Goal: Task Accomplishment & Management: Use online tool/utility

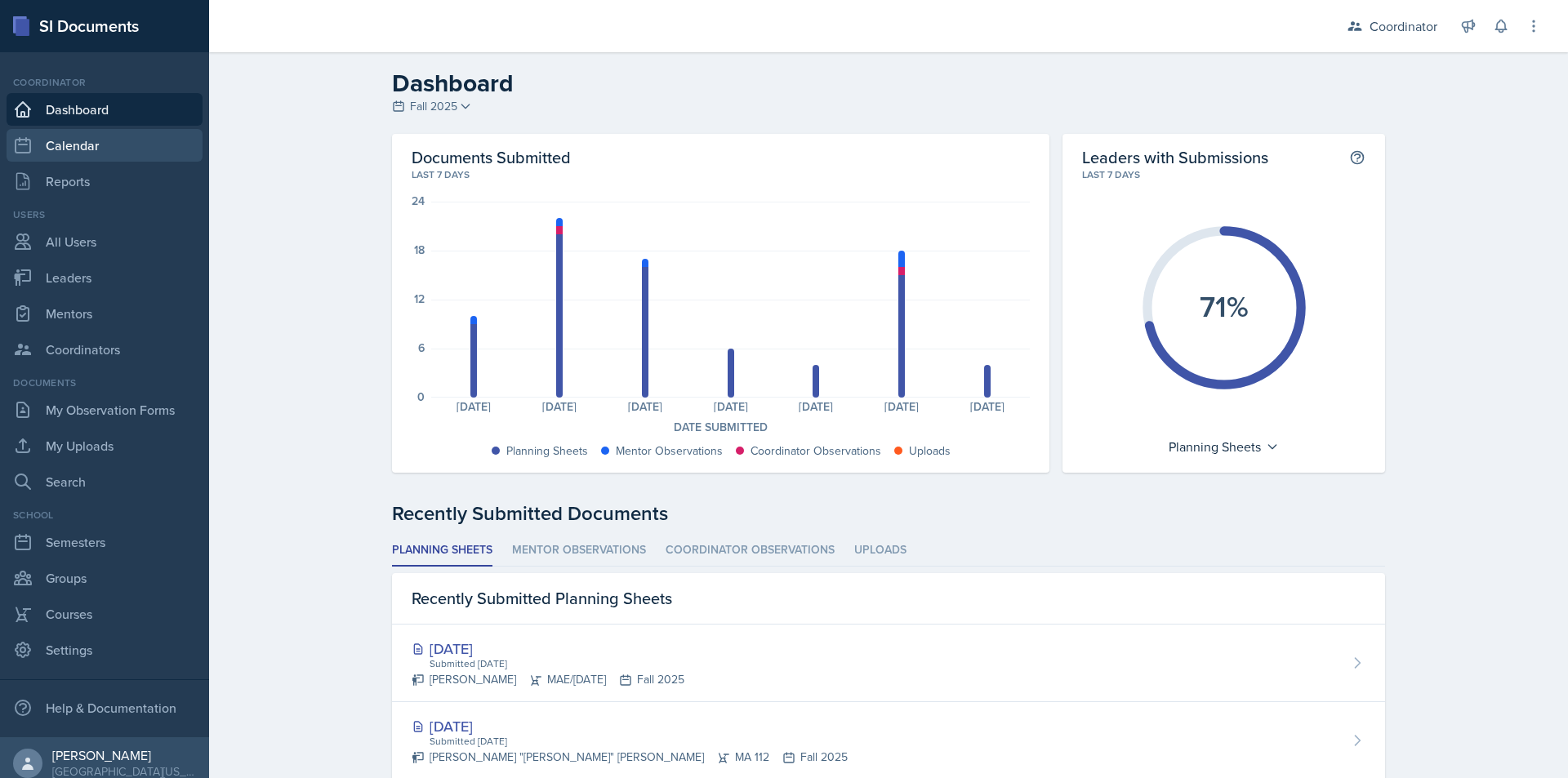
click at [96, 144] on link "Calendar" at bounding box center [104, 145] width 196 height 33
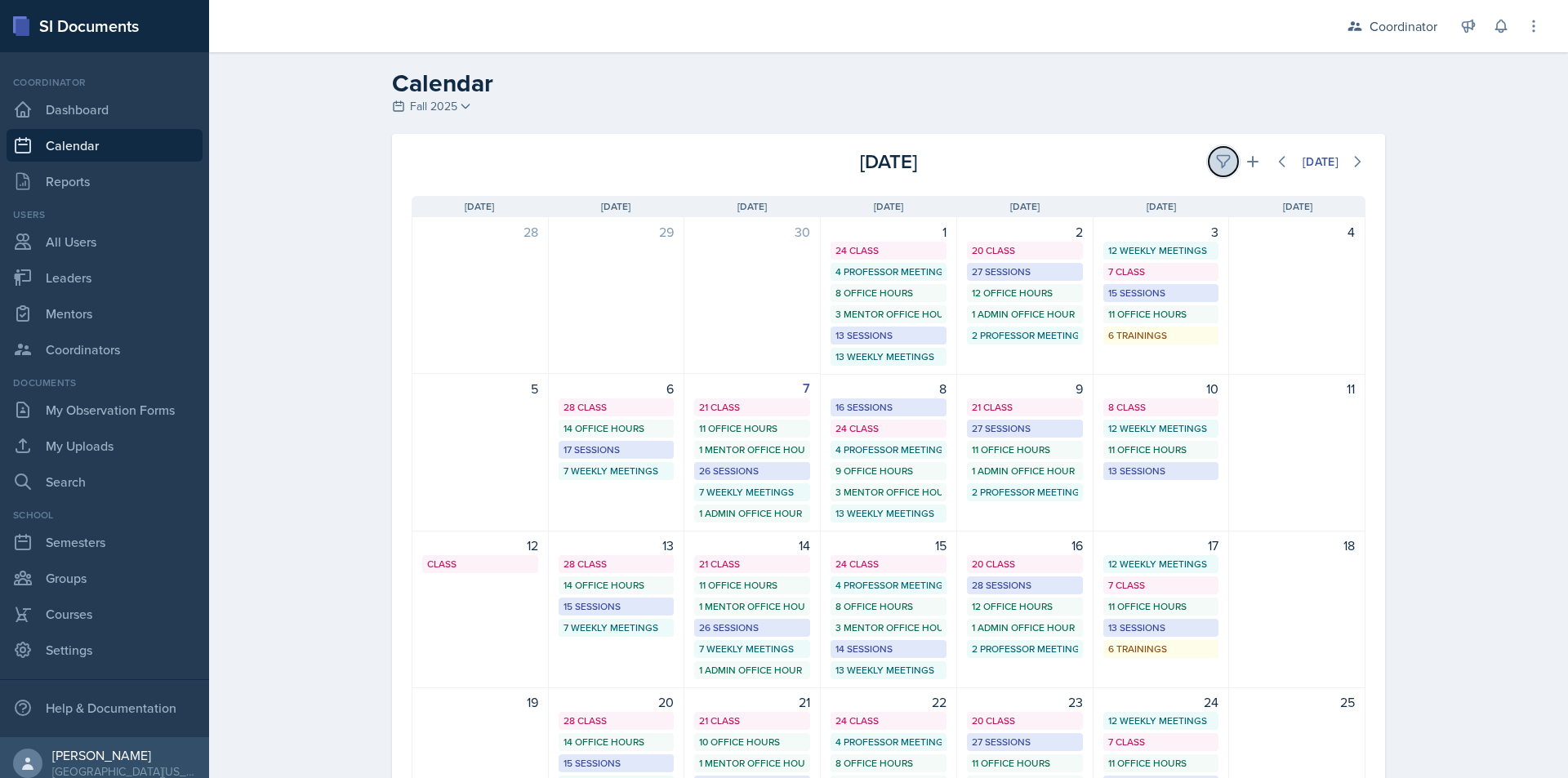
click at [1215, 155] on icon at bounding box center [1223, 162] width 16 height 16
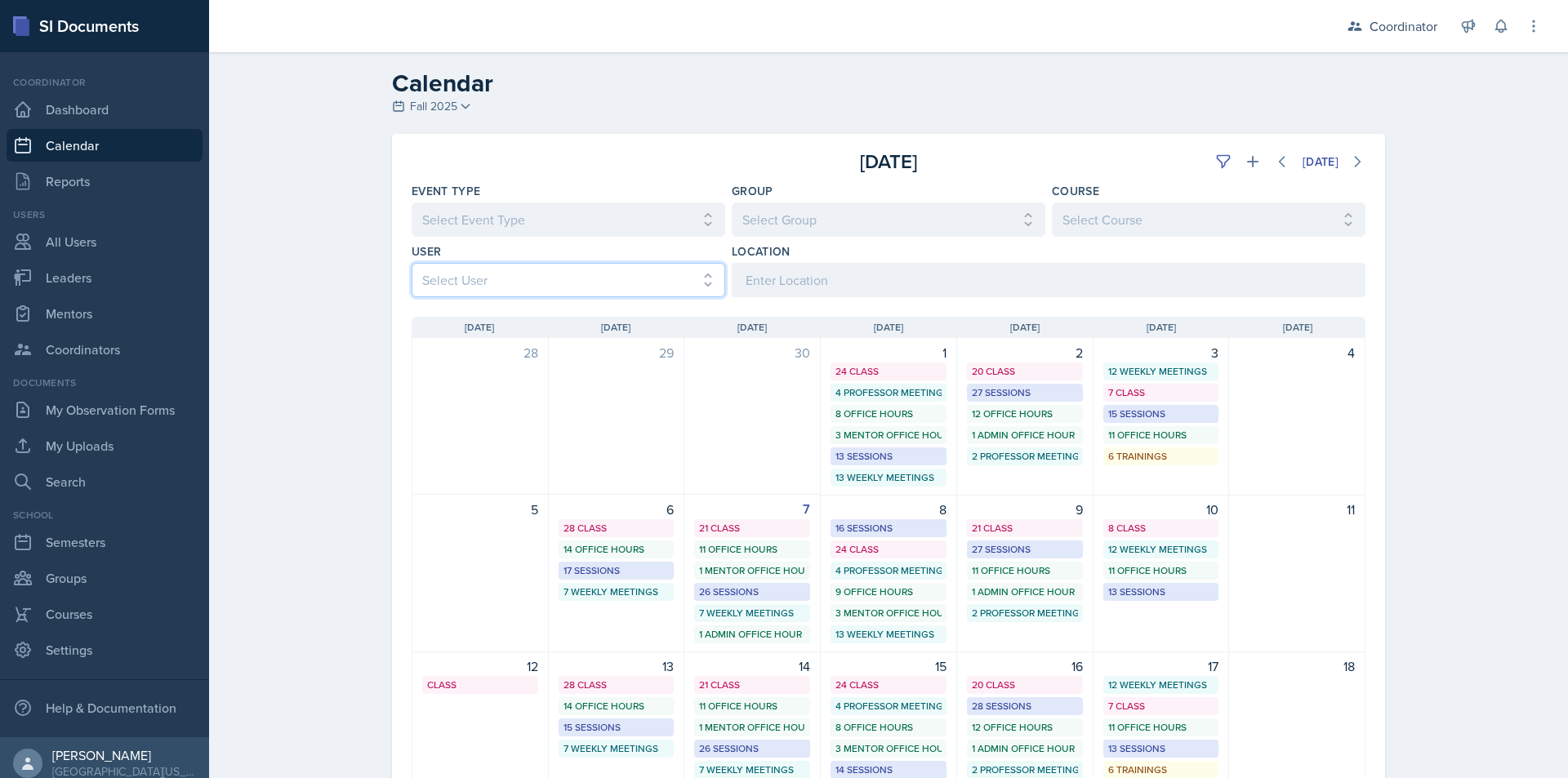
click at [568, 283] on select "Select User All [PERSON_NAME] [PERSON_NAME] [PERSON_NAME] [PERSON_NAME] [PERSON…" at bounding box center [568, 279] width 314 height 34
click at [412, 263] on select "Select User All [PERSON_NAME] [PERSON_NAME] [PERSON_NAME] [PERSON_NAME] [PERSON…" at bounding box center [568, 279] width 314 height 34
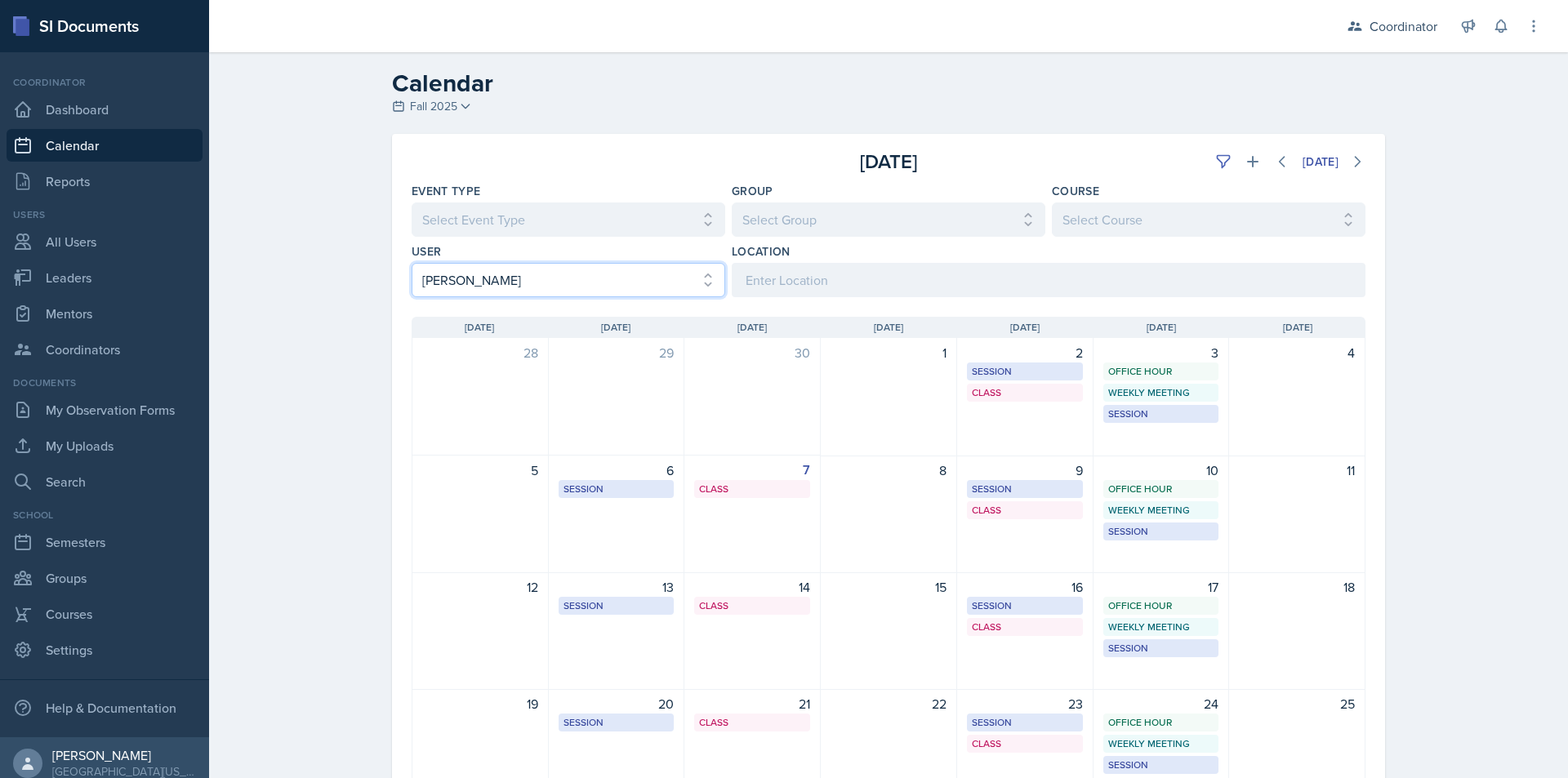
click at [518, 295] on select "Select User All [PERSON_NAME] [PERSON_NAME] [PERSON_NAME] [PERSON_NAME] [PERSON…" at bounding box center [568, 279] width 314 height 34
click at [412, 263] on select "Select User All [PERSON_NAME] [PERSON_NAME] [PERSON_NAME] [PERSON_NAME] [PERSON…" at bounding box center [568, 279] width 314 height 34
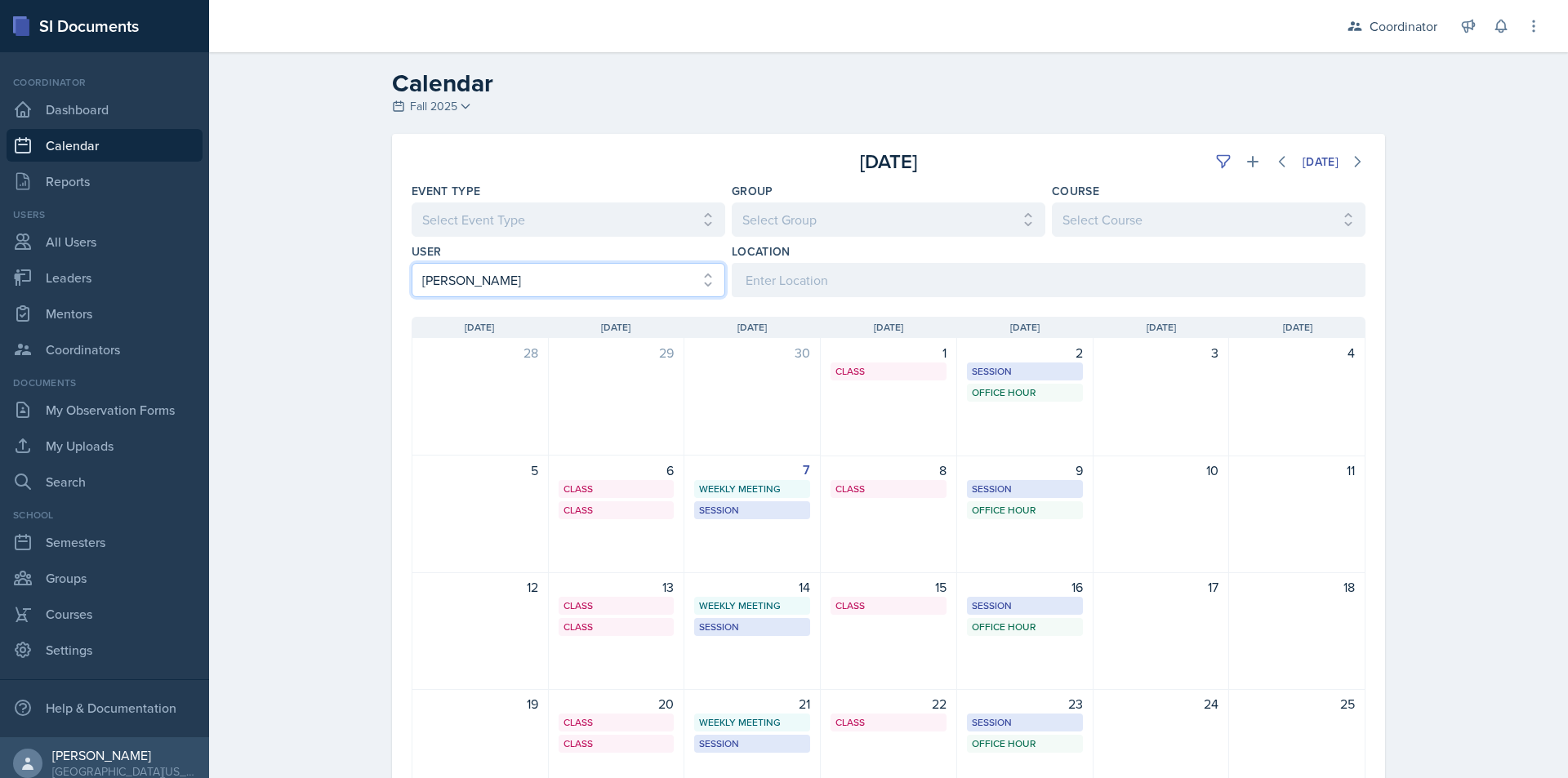
click at [647, 269] on select "Select User All [PERSON_NAME] [PERSON_NAME] [PERSON_NAME] [PERSON_NAME] [PERSON…" at bounding box center [568, 279] width 314 height 34
click at [412, 263] on select "Select User All [PERSON_NAME] [PERSON_NAME] [PERSON_NAME] [PERSON_NAME] [PERSON…" at bounding box center [568, 279] width 314 height 34
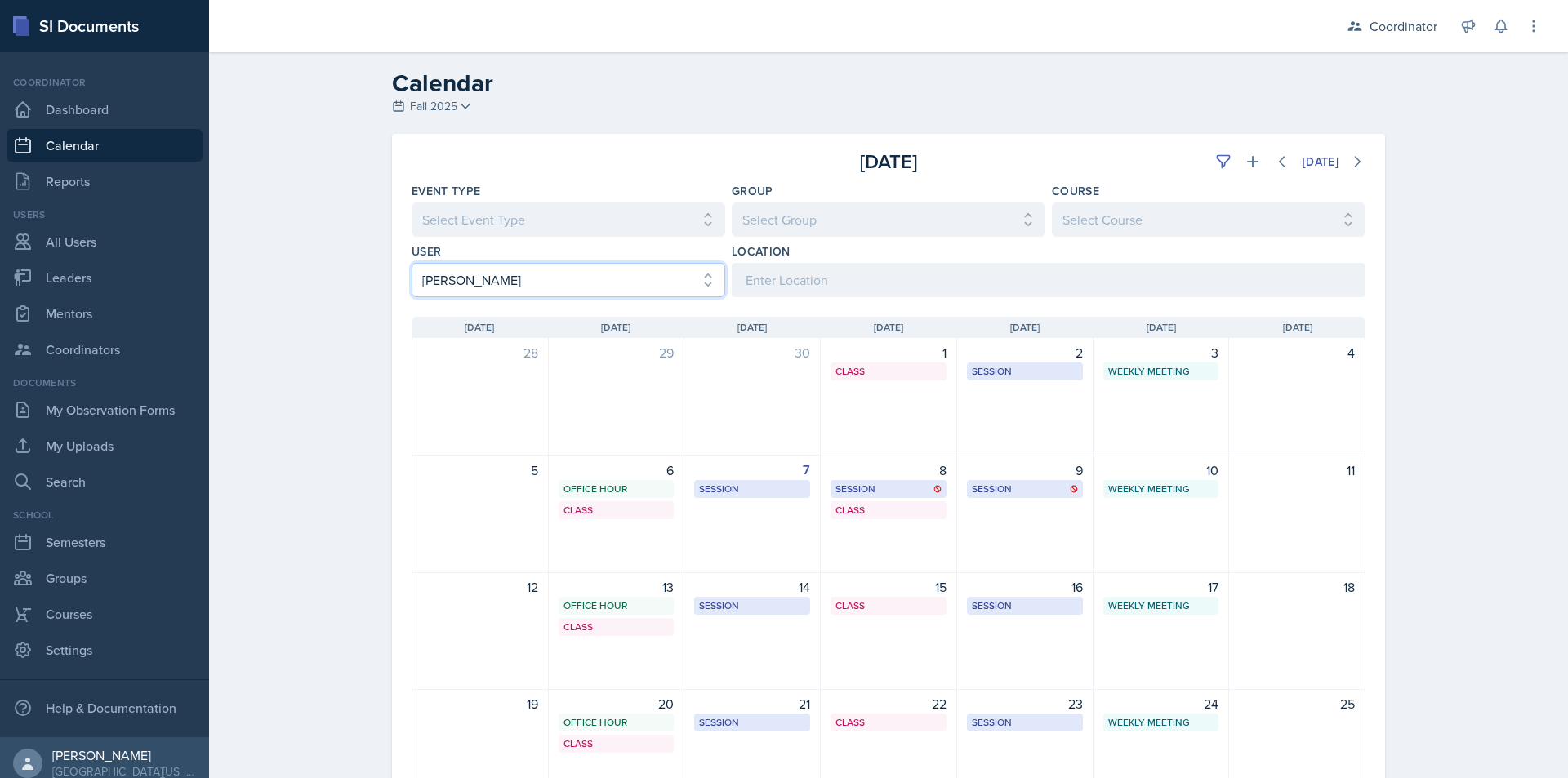
click at [603, 272] on select "Select User All [PERSON_NAME] [PERSON_NAME] [PERSON_NAME] [PERSON_NAME] [PERSON…" at bounding box center [568, 279] width 314 height 34
click at [412, 263] on select "Select User All [PERSON_NAME] [PERSON_NAME] [PERSON_NAME] [PERSON_NAME] [PERSON…" at bounding box center [568, 279] width 314 height 34
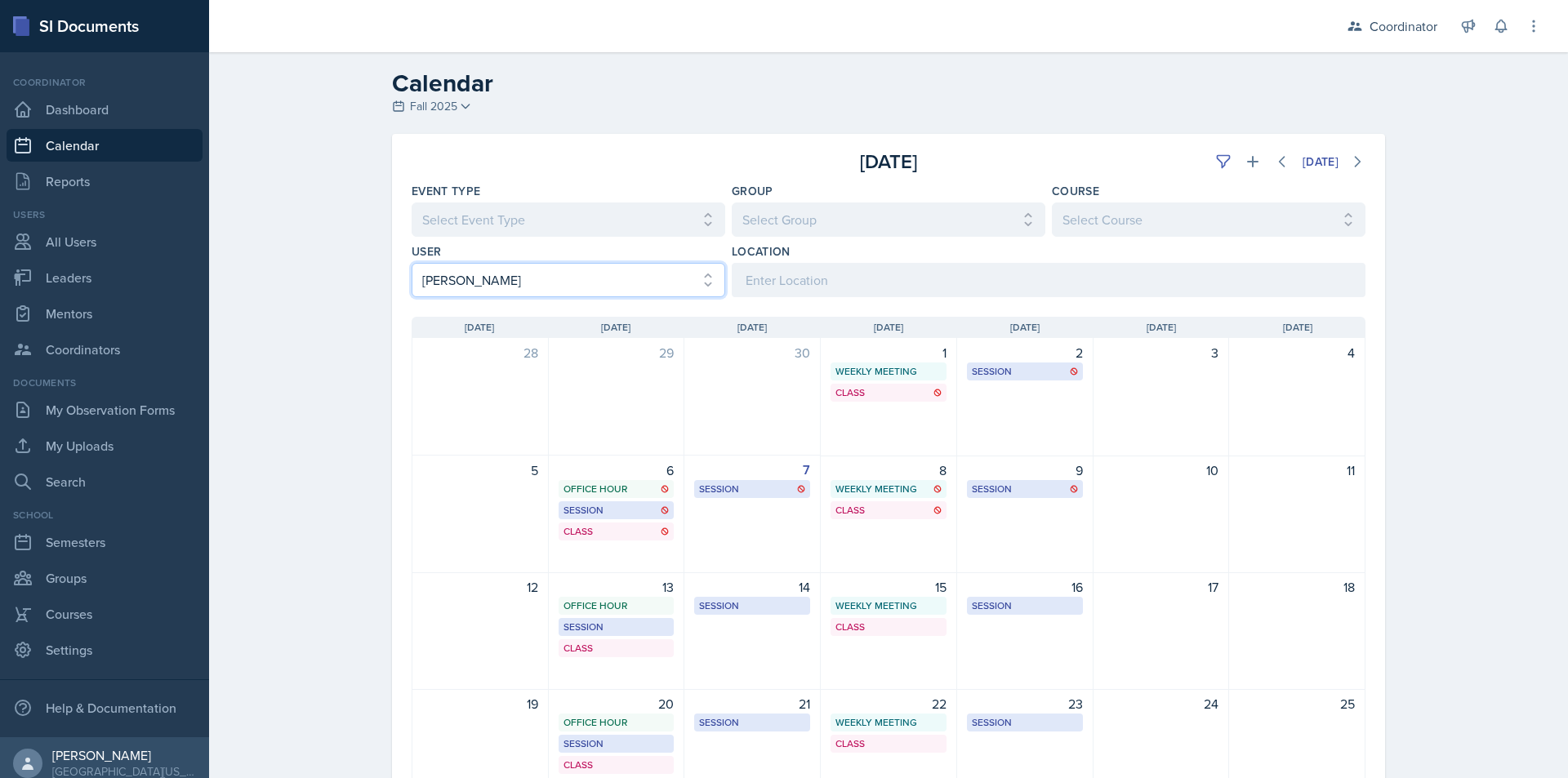
click at [592, 277] on select "Select User All [PERSON_NAME] [PERSON_NAME] [PERSON_NAME] [PERSON_NAME] [PERSON…" at bounding box center [568, 279] width 314 height 34
click at [412, 263] on select "Select User All [PERSON_NAME] [PERSON_NAME] [PERSON_NAME] [PERSON_NAME] [PERSON…" at bounding box center [568, 279] width 314 height 34
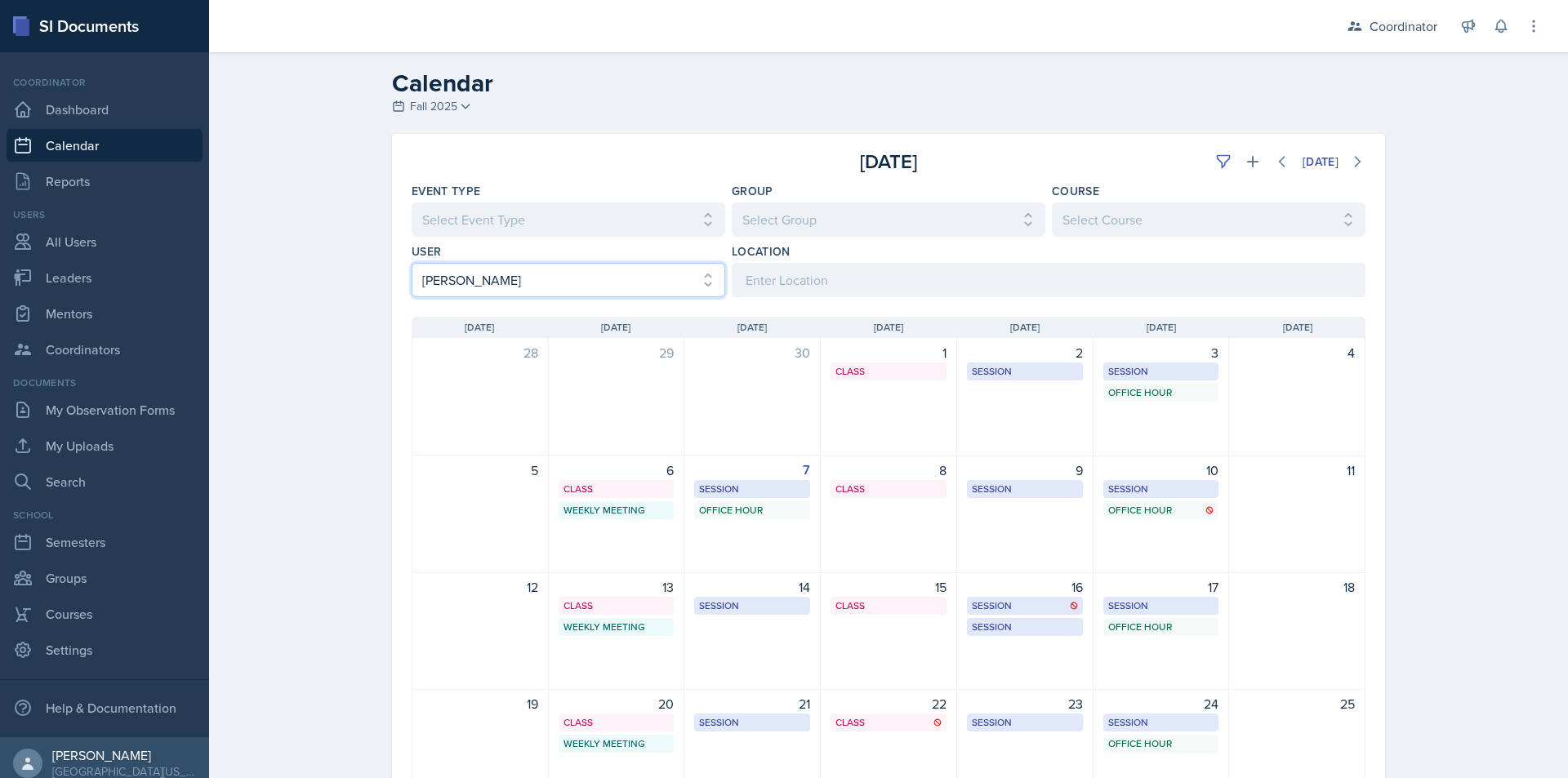
click at [434, 275] on select "Select User All [PERSON_NAME] [PERSON_NAME] [PERSON_NAME] [PERSON_NAME] [PERSON…" at bounding box center [568, 279] width 314 height 34
click at [412, 263] on select "Select User All [PERSON_NAME] [PERSON_NAME] [PERSON_NAME] [PERSON_NAME] [PERSON…" at bounding box center [568, 279] width 314 height 34
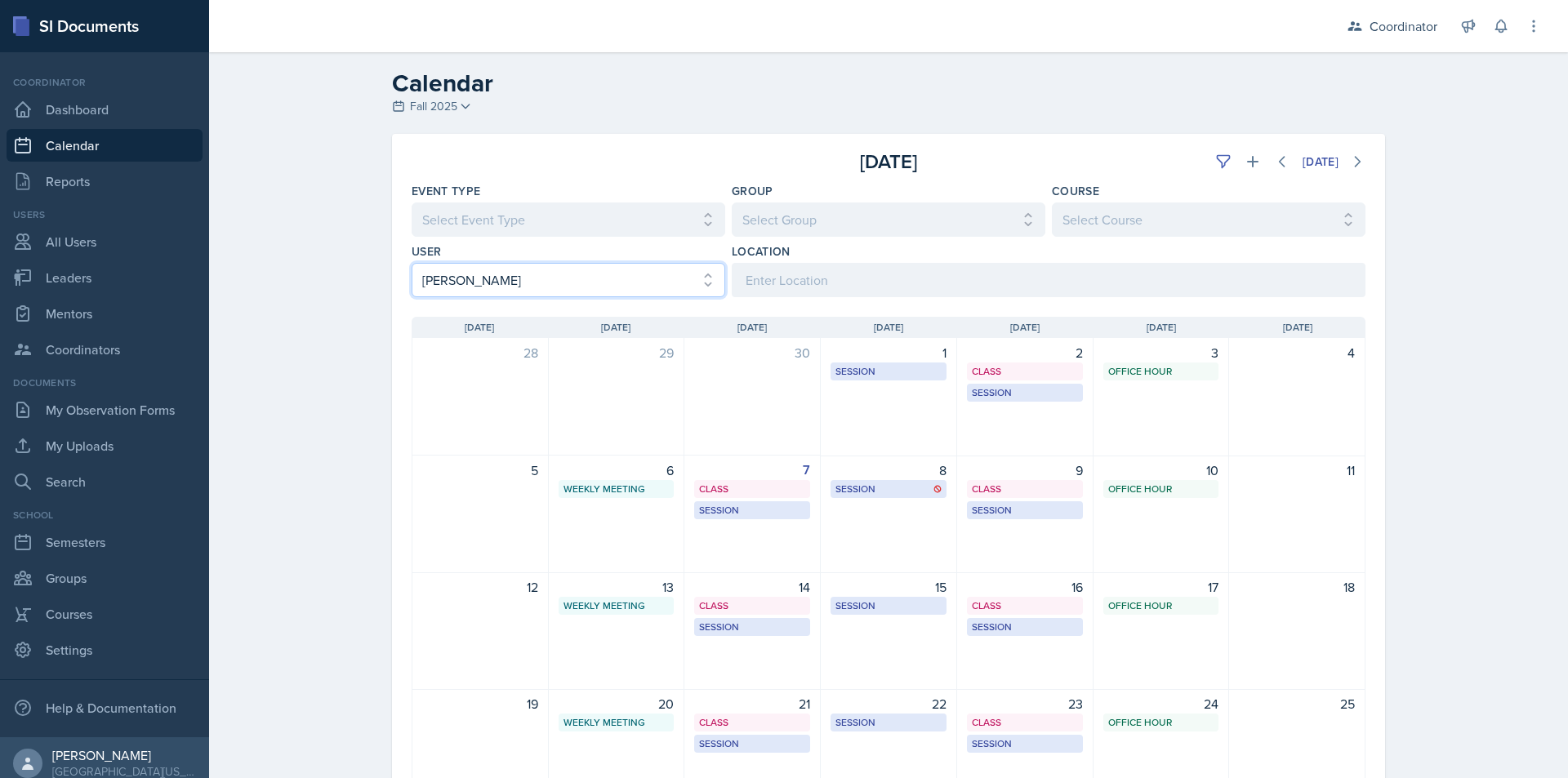
click at [548, 279] on select "Select User All [PERSON_NAME] [PERSON_NAME] [PERSON_NAME] [PERSON_NAME] [PERSON…" at bounding box center [568, 279] width 314 height 34
click at [412, 263] on select "Select User All [PERSON_NAME] [PERSON_NAME] [PERSON_NAME] [PERSON_NAME] [PERSON…" at bounding box center [568, 279] width 314 height 34
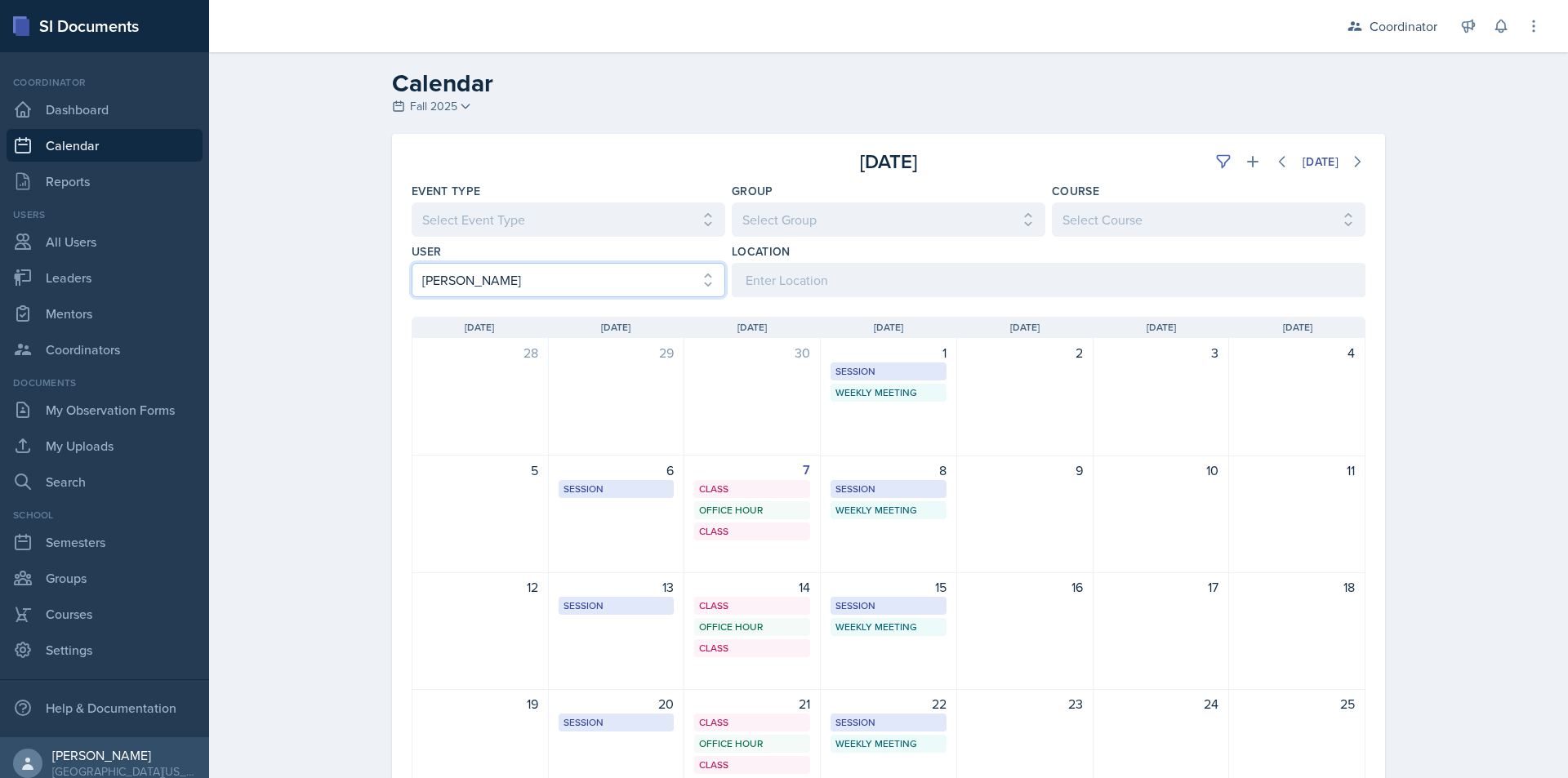
click at [575, 272] on select "Select User All [PERSON_NAME] [PERSON_NAME] [PERSON_NAME] [PERSON_NAME] [PERSON…" at bounding box center [568, 279] width 314 height 34
click at [412, 263] on select "Select User All [PERSON_NAME] [PERSON_NAME] [PERSON_NAME] [PERSON_NAME] [PERSON…" at bounding box center [568, 279] width 314 height 34
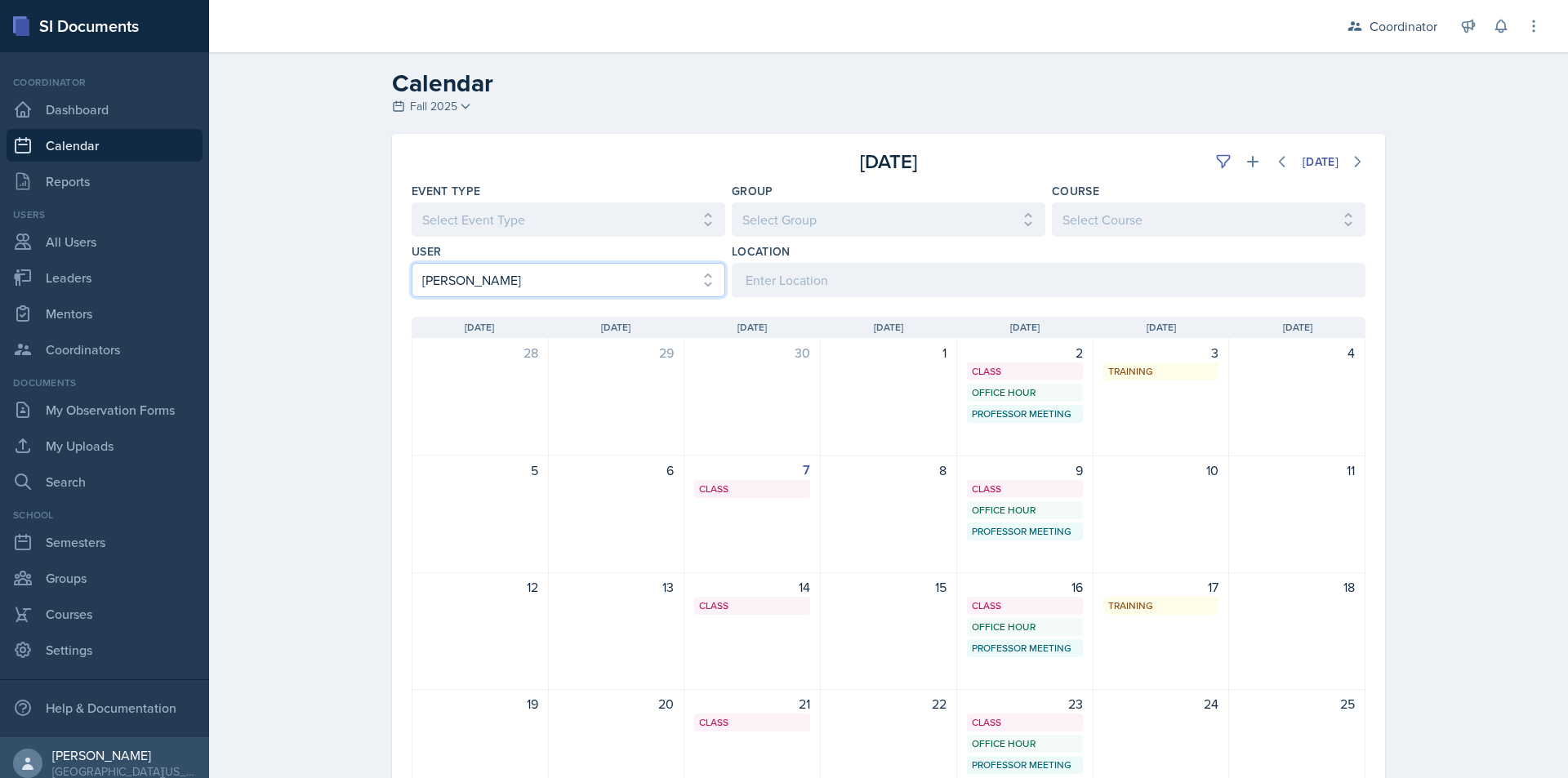
click at [575, 272] on select "Select User All [PERSON_NAME] [PERSON_NAME] [PERSON_NAME] [PERSON_NAME] [PERSON…" at bounding box center [568, 279] width 314 height 34
click at [412, 263] on select "Select User All [PERSON_NAME] [PERSON_NAME] [PERSON_NAME] [PERSON_NAME] [PERSON…" at bounding box center [568, 279] width 314 height 34
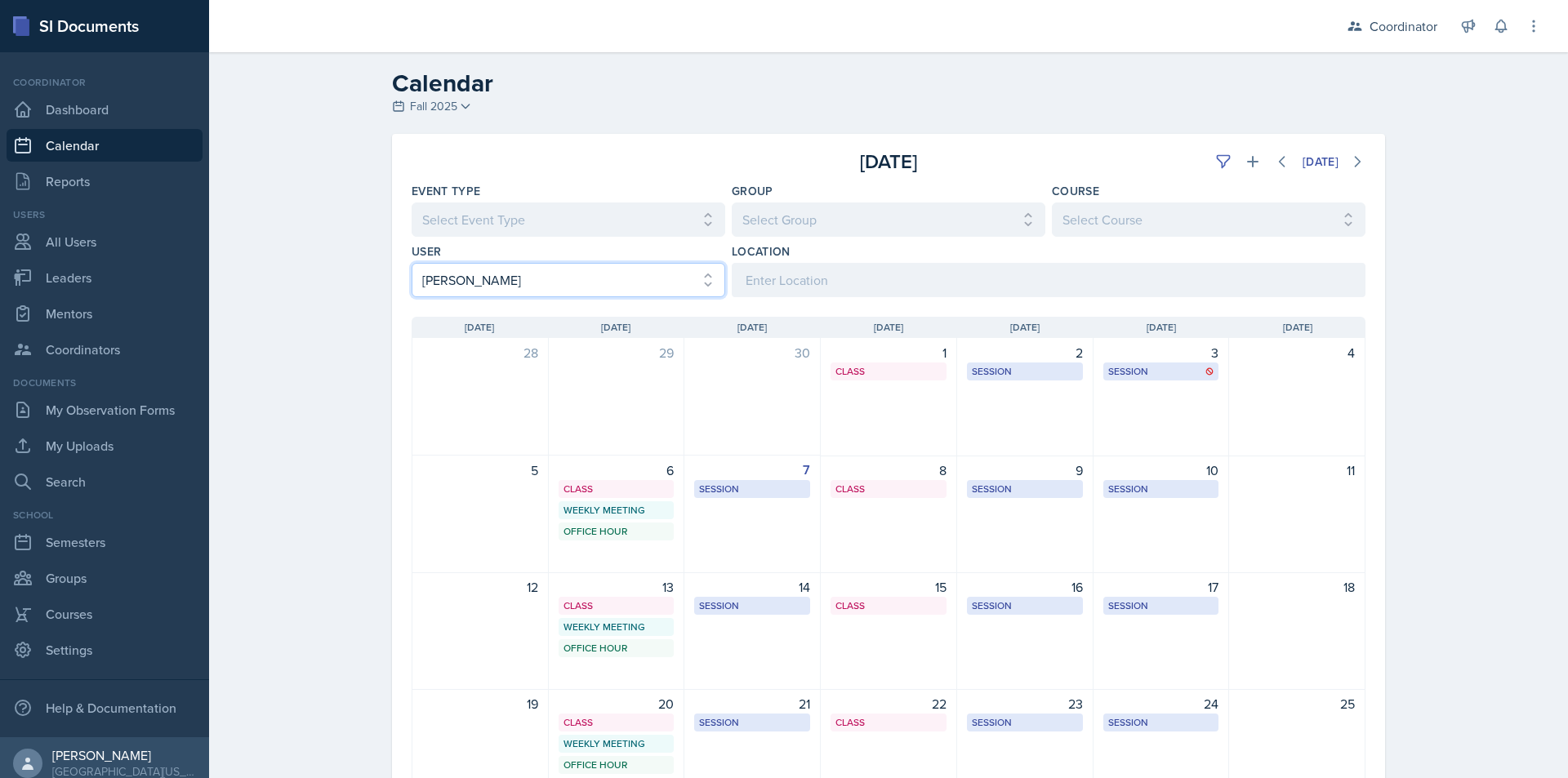
click at [489, 284] on select "Select User All [PERSON_NAME] [PERSON_NAME] [PERSON_NAME] [PERSON_NAME] [PERSON…" at bounding box center [568, 279] width 314 height 34
click at [412, 263] on select "Select User All [PERSON_NAME] [PERSON_NAME] [PERSON_NAME] [PERSON_NAME] [PERSON…" at bounding box center [568, 279] width 314 height 34
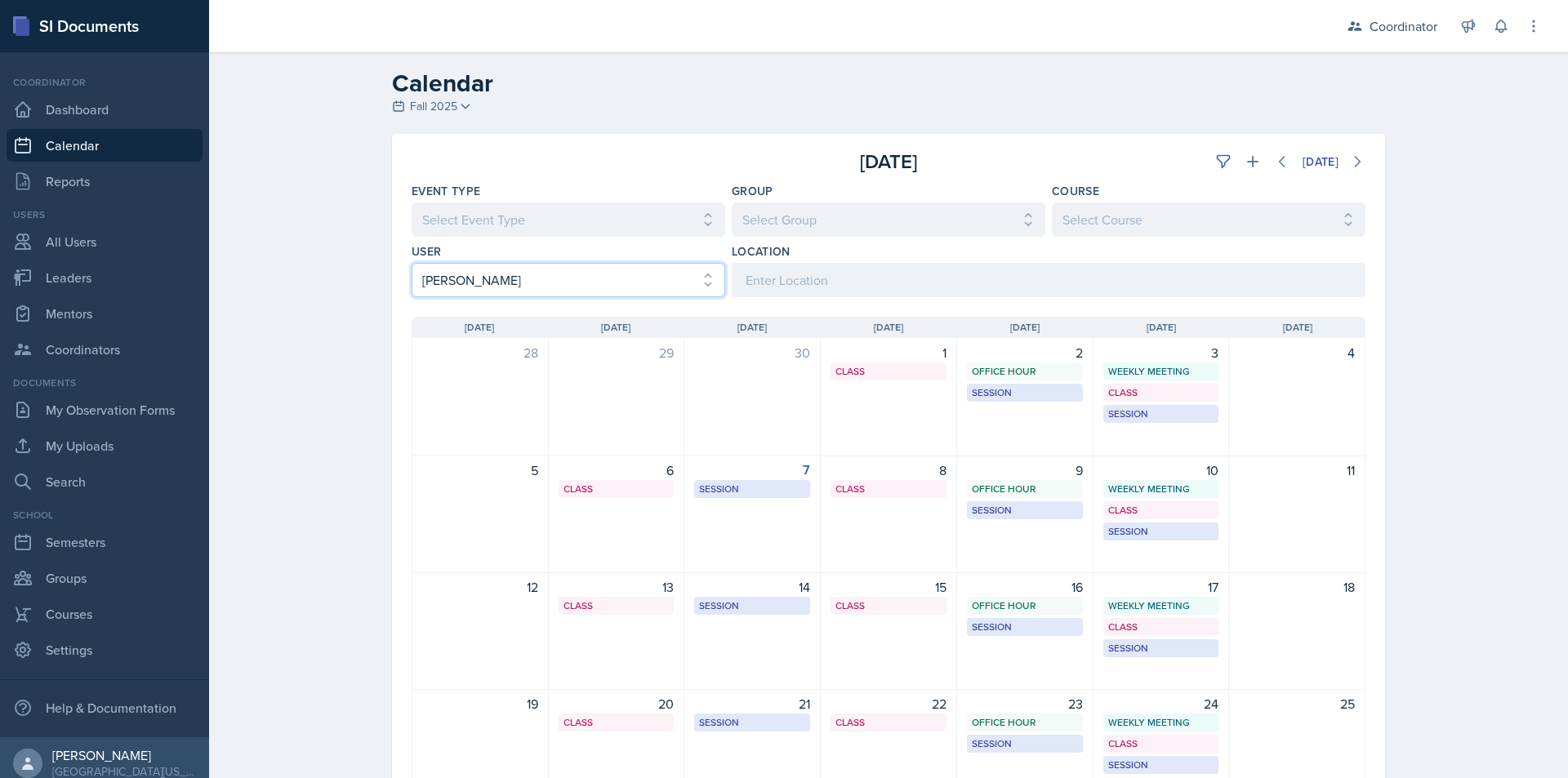
click at [613, 278] on select "Select User All [PERSON_NAME] [PERSON_NAME] [PERSON_NAME] [PERSON_NAME] [PERSON…" at bounding box center [568, 279] width 314 height 34
click at [412, 263] on select "Select User All [PERSON_NAME] [PERSON_NAME] [PERSON_NAME] [PERSON_NAME] [PERSON…" at bounding box center [568, 279] width 314 height 34
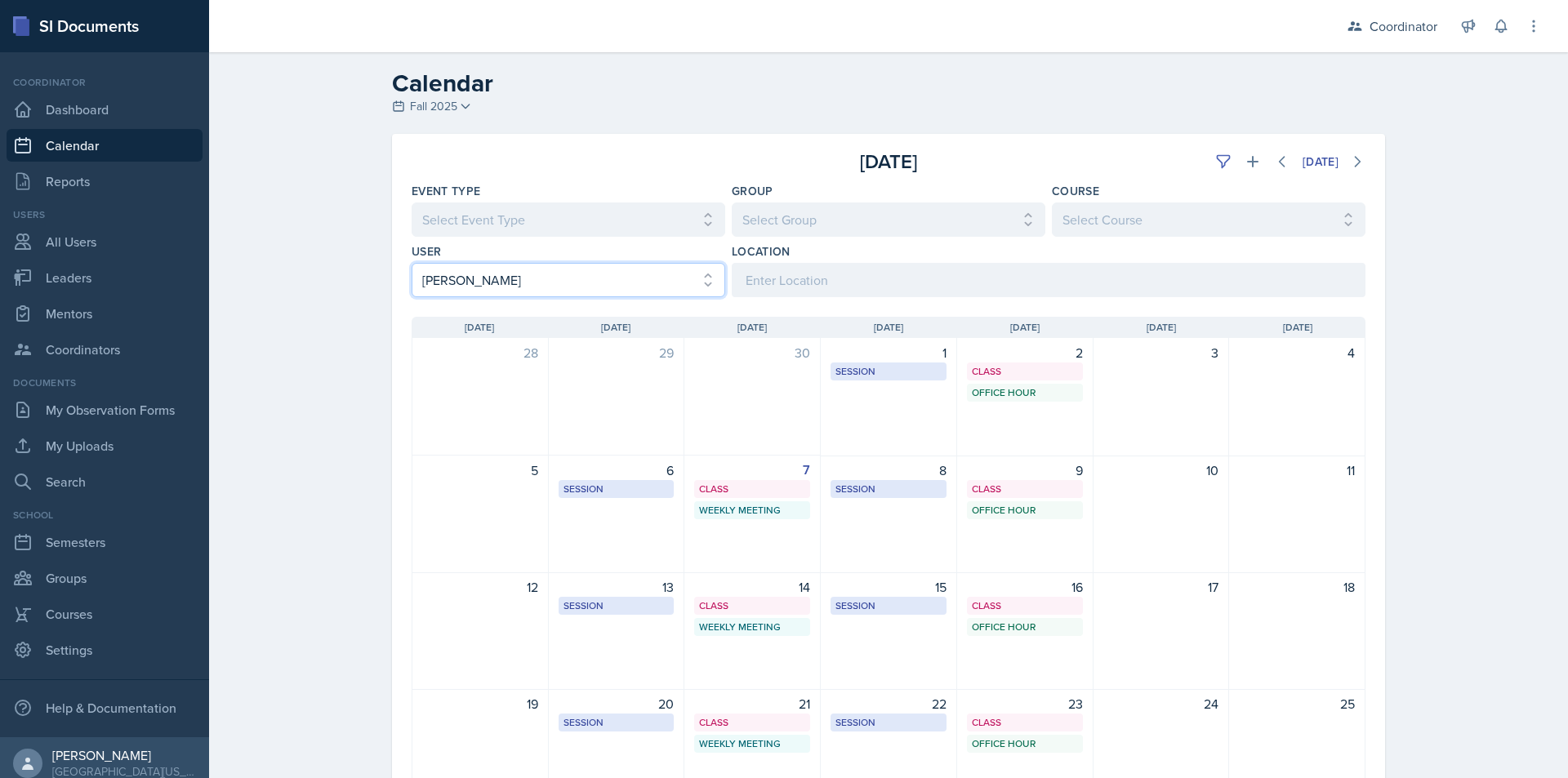
click at [441, 278] on select "Select User All [PERSON_NAME] [PERSON_NAME] [PERSON_NAME] [PERSON_NAME] [PERSON…" at bounding box center [568, 279] width 314 height 34
click at [412, 263] on select "Select User All [PERSON_NAME] [PERSON_NAME] [PERSON_NAME] [PERSON_NAME] [PERSON…" at bounding box center [568, 279] width 314 height 34
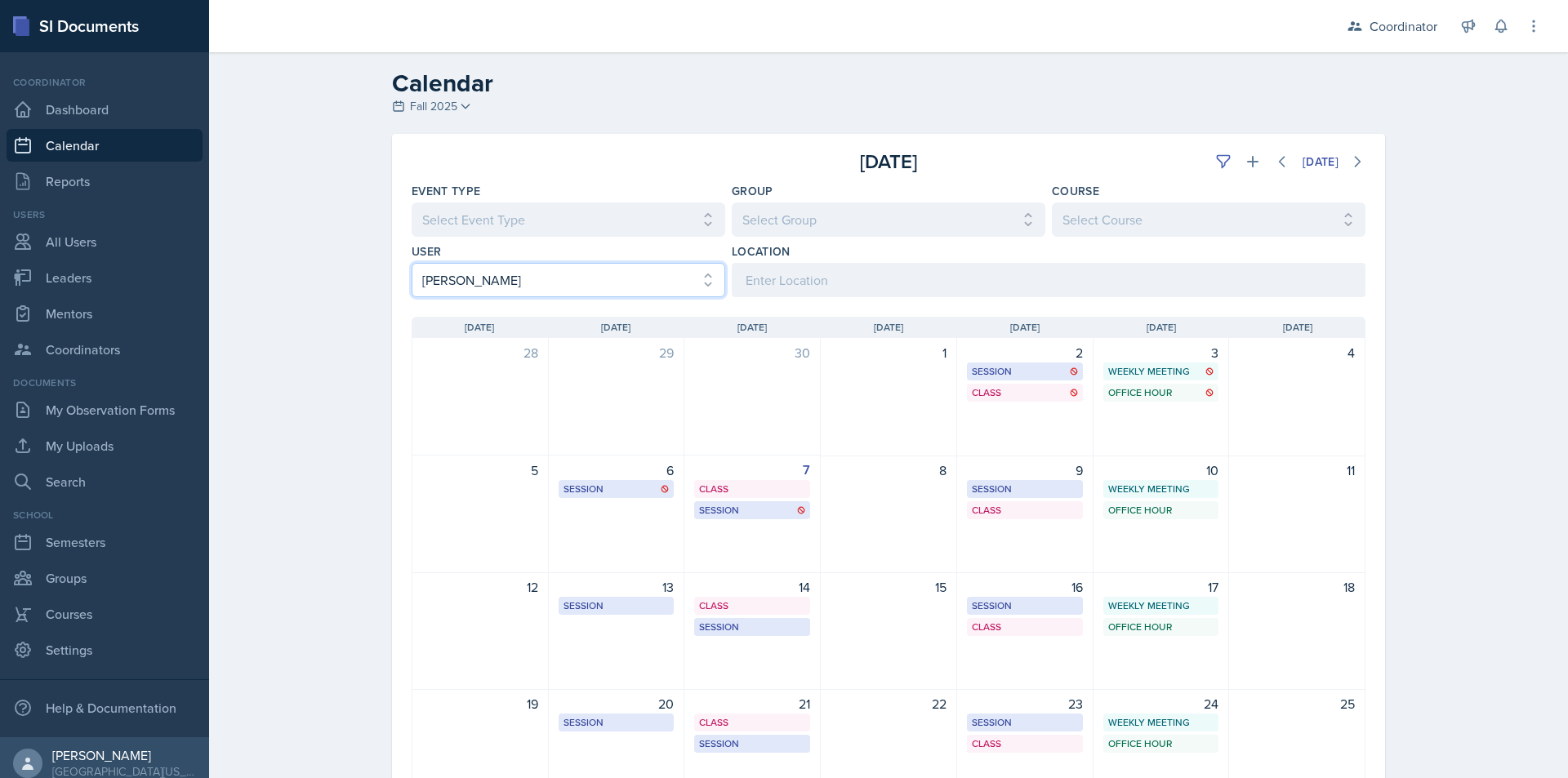
click at [486, 268] on select "Select User All [PERSON_NAME] [PERSON_NAME] [PERSON_NAME] [PERSON_NAME] [PERSON…" at bounding box center [568, 279] width 314 height 34
click at [412, 263] on select "Select User All [PERSON_NAME] [PERSON_NAME] [PERSON_NAME] [PERSON_NAME] [PERSON…" at bounding box center [568, 279] width 314 height 34
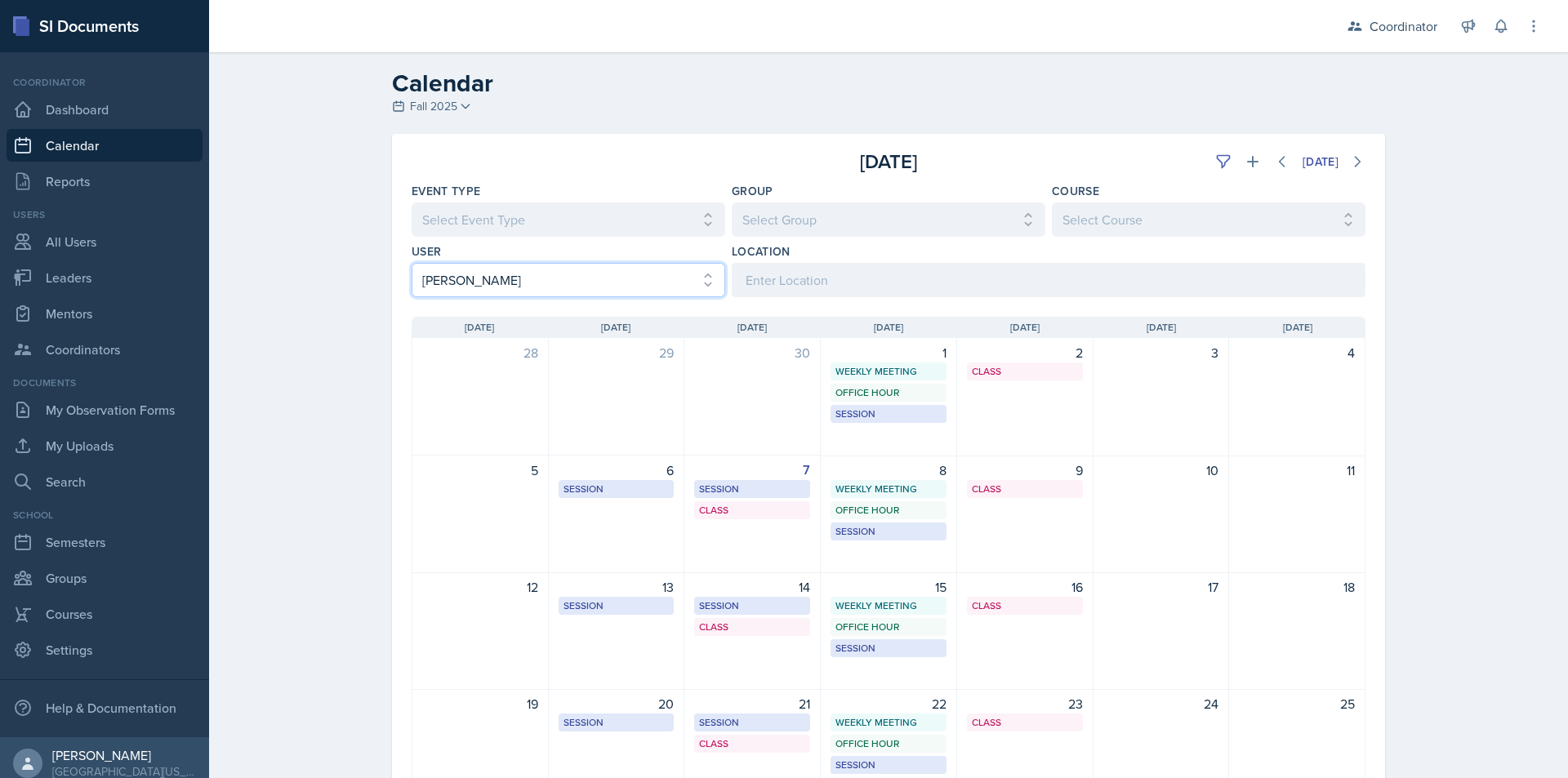
click at [566, 273] on select "Select User All [PERSON_NAME] [PERSON_NAME] [PERSON_NAME] [PERSON_NAME] [PERSON…" at bounding box center [568, 279] width 314 height 34
click at [412, 263] on select "Select User All [PERSON_NAME] [PERSON_NAME] [PERSON_NAME] [PERSON_NAME] [PERSON…" at bounding box center [568, 279] width 314 height 34
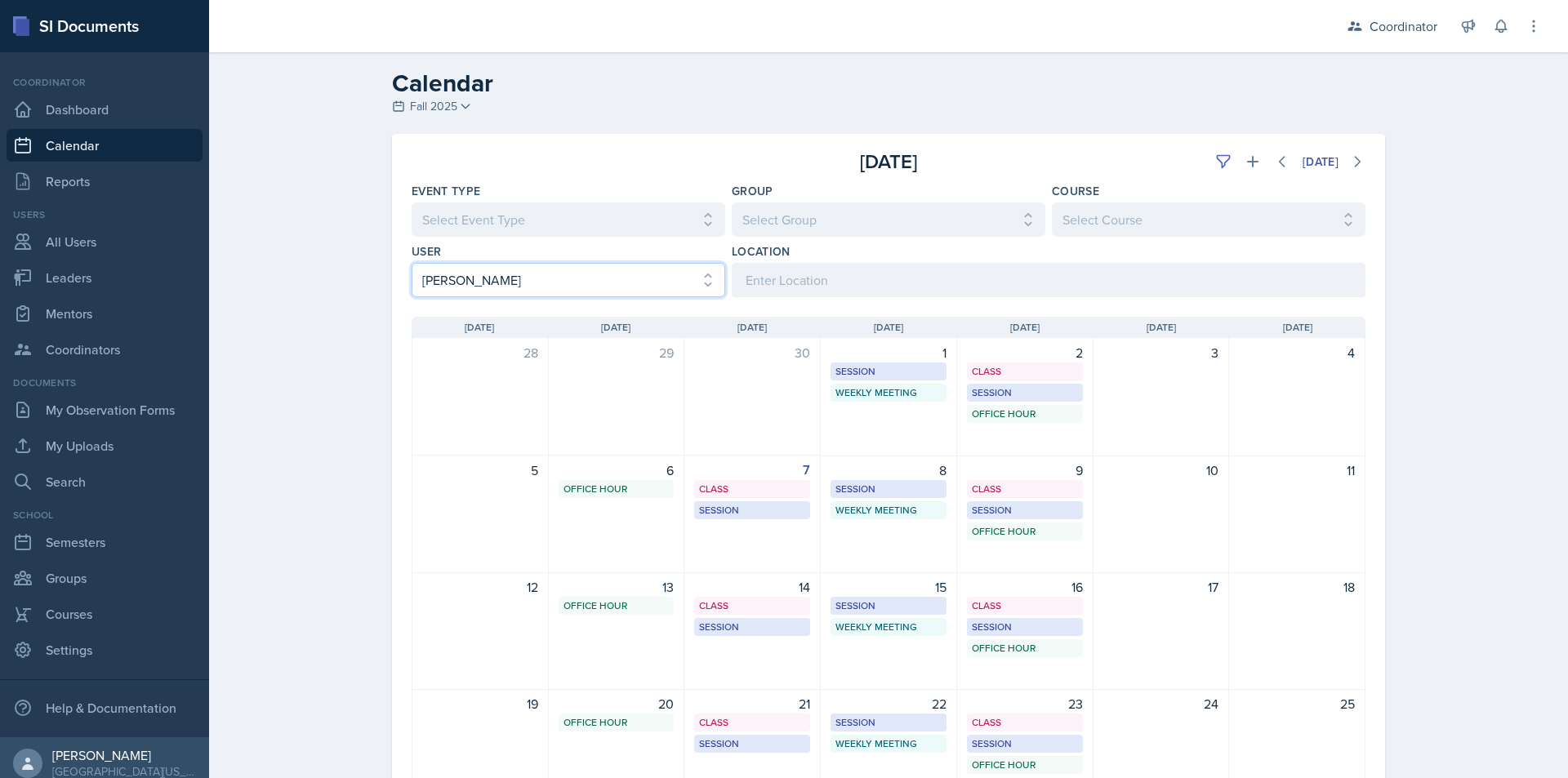
click at [492, 292] on select "Select User All [PERSON_NAME] [PERSON_NAME] [PERSON_NAME] [PERSON_NAME] [PERSON…" at bounding box center [568, 279] width 314 height 34
click at [412, 263] on select "Select User All [PERSON_NAME] [PERSON_NAME] [PERSON_NAME] [PERSON_NAME] [PERSON…" at bounding box center [568, 279] width 314 height 34
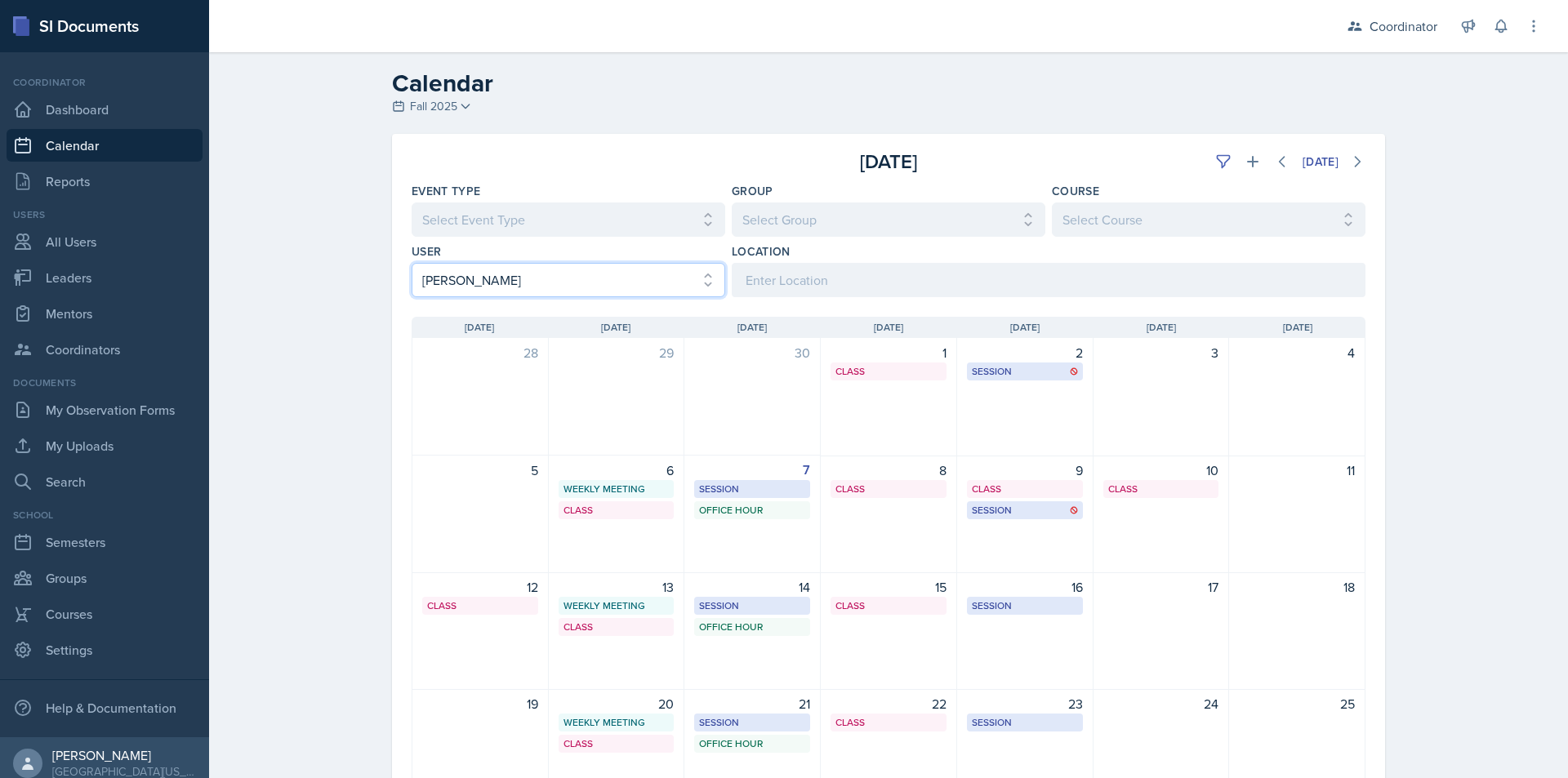
click at [518, 284] on select "Select User All [PERSON_NAME] [PERSON_NAME] [PERSON_NAME] [PERSON_NAME] [PERSON…" at bounding box center [568, 279] width 314 height 34
click at [412, 263] on select "Select User All [PERSON_NAME] [PERSON_NAME] [PERSON_NAME] [PERSON_NAME] [PERSON…" at bounding box center [568, 279] width 314 height 34
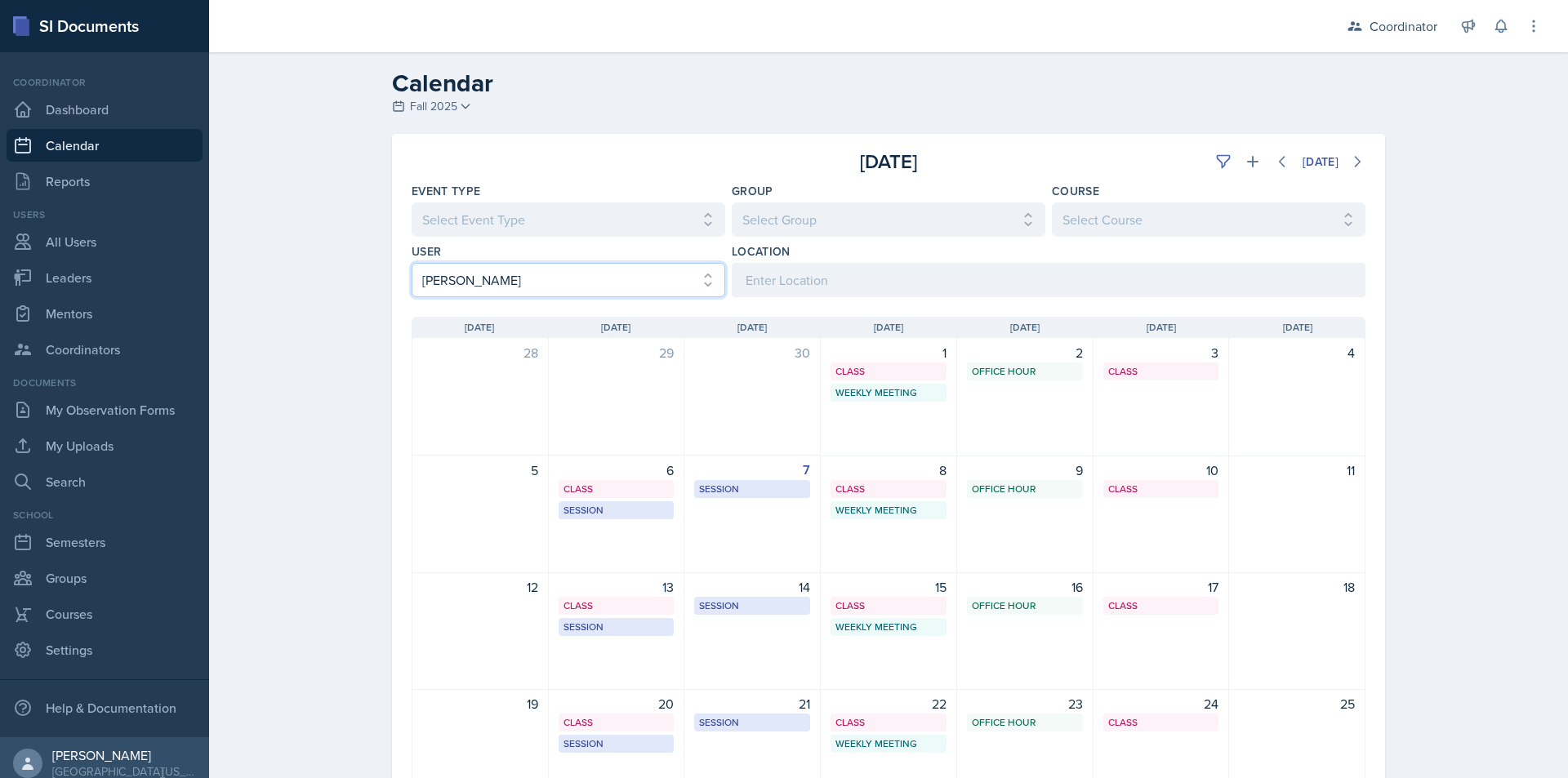
click at [503, 281] on select "Select User All [PERSON_NAME] [PERSON_NAME] [PERSON_NAME] [PERSON_NAME] [PERSON…" at bounding box center [568, 279] width 314 height 34
click at [412, 263] on select "Select User All [PERSON_NAME] [PERSON_NAME] [PERSON_NAME] [PERSON_NAME] [PERSON…" at bounding box center [568, 279] width 314 height 34
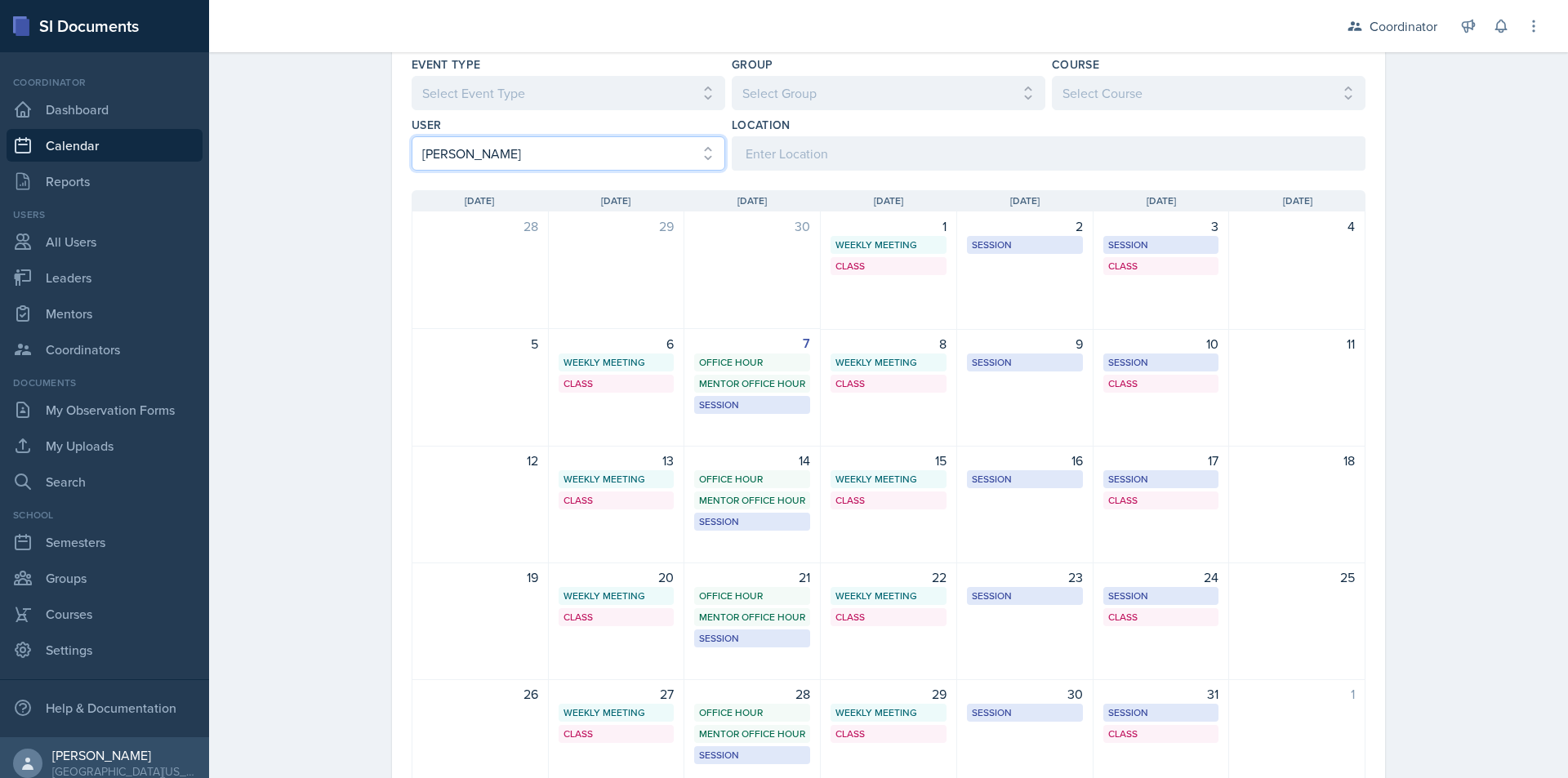
scroll to position [164, 0]
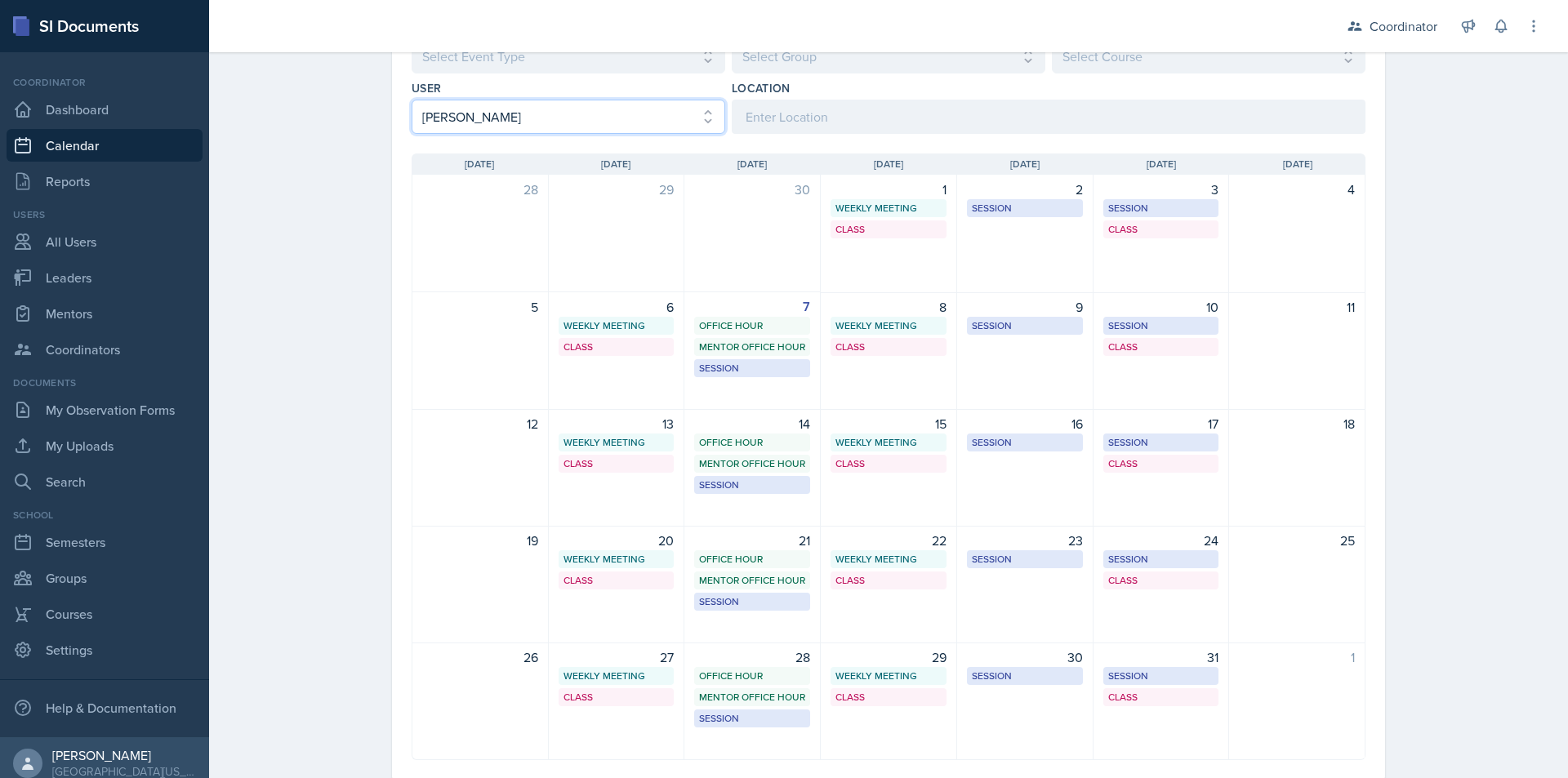
click at [605, 121] on select "Select User All [PERSON_NAME] [PERSON_NAME] [PERSON_NAME] [PERSON_NAME] [PERSON…" at bounding box center [568, 117] width 314 height 34
click at [412, 100] on select "Select User All [PERSON_NAME] [PERSON_NAME] [PERSON_NAME] [PERSON_NAME] [PERSON…" at bounding box center [568, 117] width 314 height 34
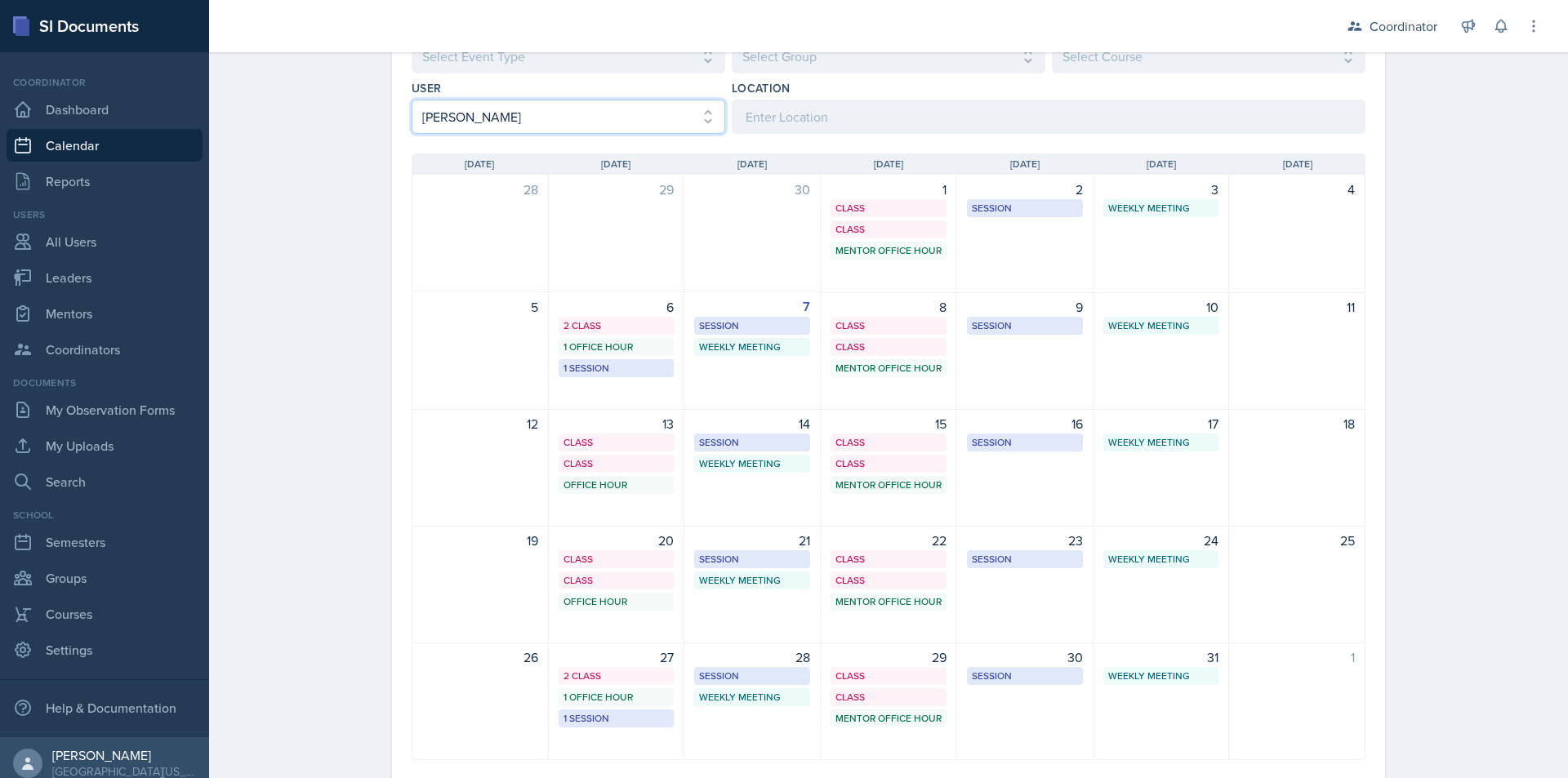
click at [558, 120] on select "Select User All [PERSON_NAME] [PERSON_NAME] [PERSON_NAME] [PERSON_NAME] [PERSON…" at bounding box center [568, 117] width 314 height 34
click at [412, 100] on select "Select User All [PERSON_NAME] [PERSON_NAME] [PERSON_NAME] [PERSON_NAME] [PERSON…" at bounding box center [568, 117] width 314 height 34
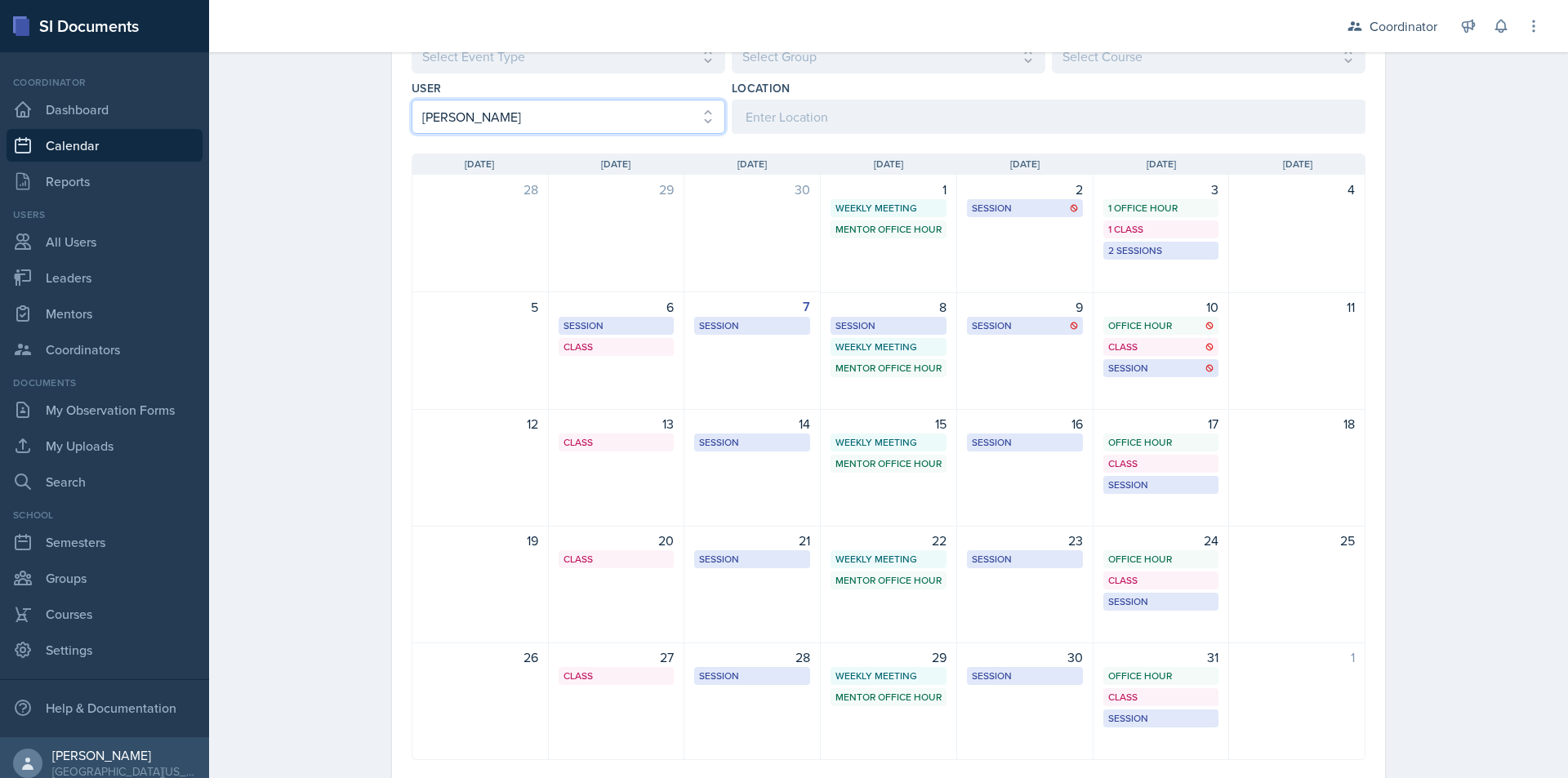
click at [619, 105] on select "Select User All [PERSON_NAME] [PERSON_NAME] [PERSON_NAME] [PERSON_NAME] [PERSON…" at bounding box center [568, 117] width 314 height 34
click at [412, 100] on select "Select User All [PERSON_NAME] [PERSON_NAME] [PERSON_NAME] [PERSON_NAME] [PERSON…" at bounding box center [568, 117] width 314 height 34
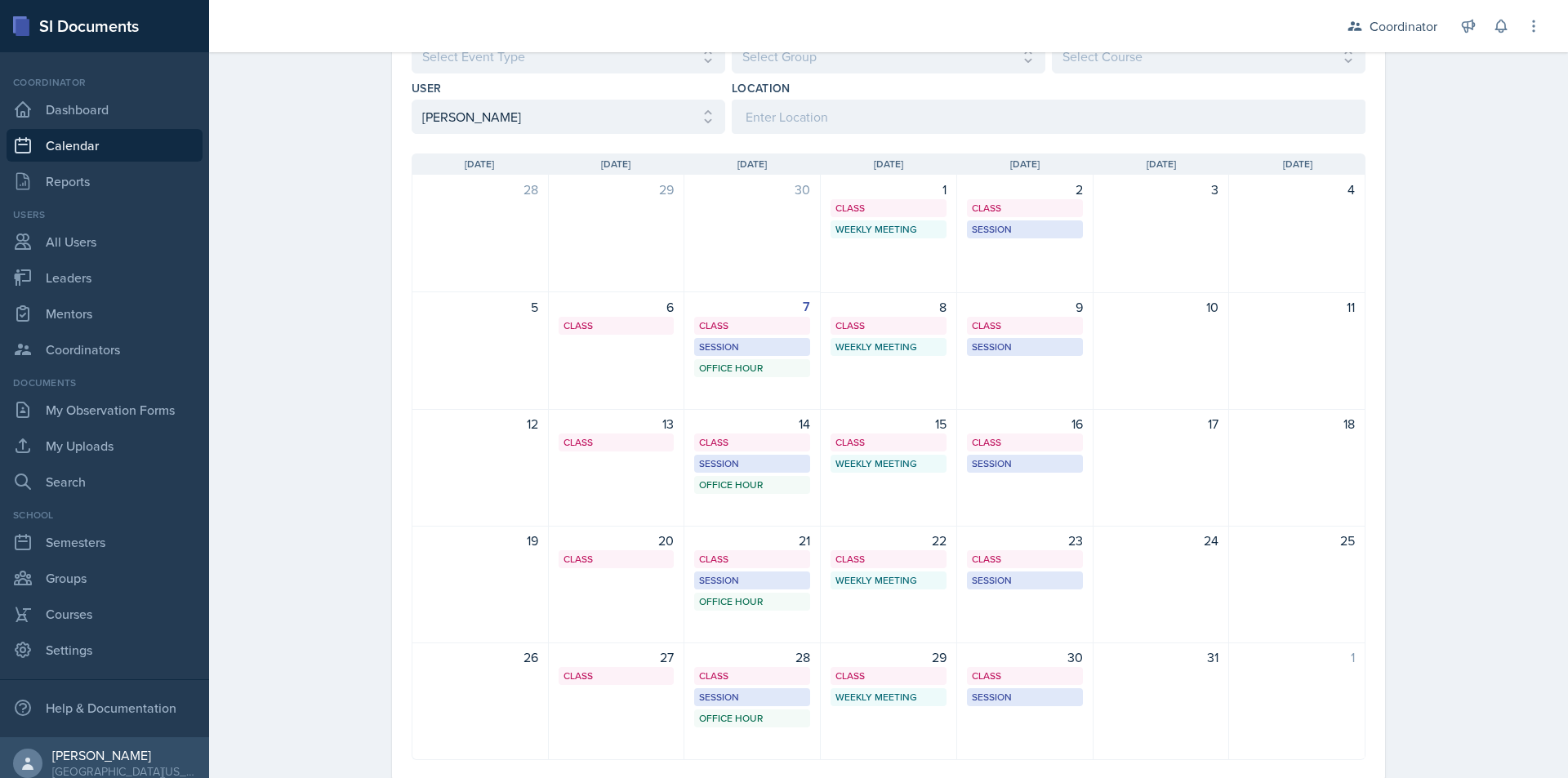
click at [525, 91] on div "User" at bounding box center [568, 88] width 314 height 16
click at [508, 120] on select "Select User All [PERSON_NAME] [PERSON_NAME] [PERSON_NAME] [PERSON_NAME] [PERSON…" at bounding box center [568, 117] width 314 height 34
click at [412, 100] on select "Select User All [PERSON_NAME] [PERSON_NAME] [PERSON_NAME] [PERSON_NAME] [PERSON…" at bounding box center [568, 117] width 314 height 34
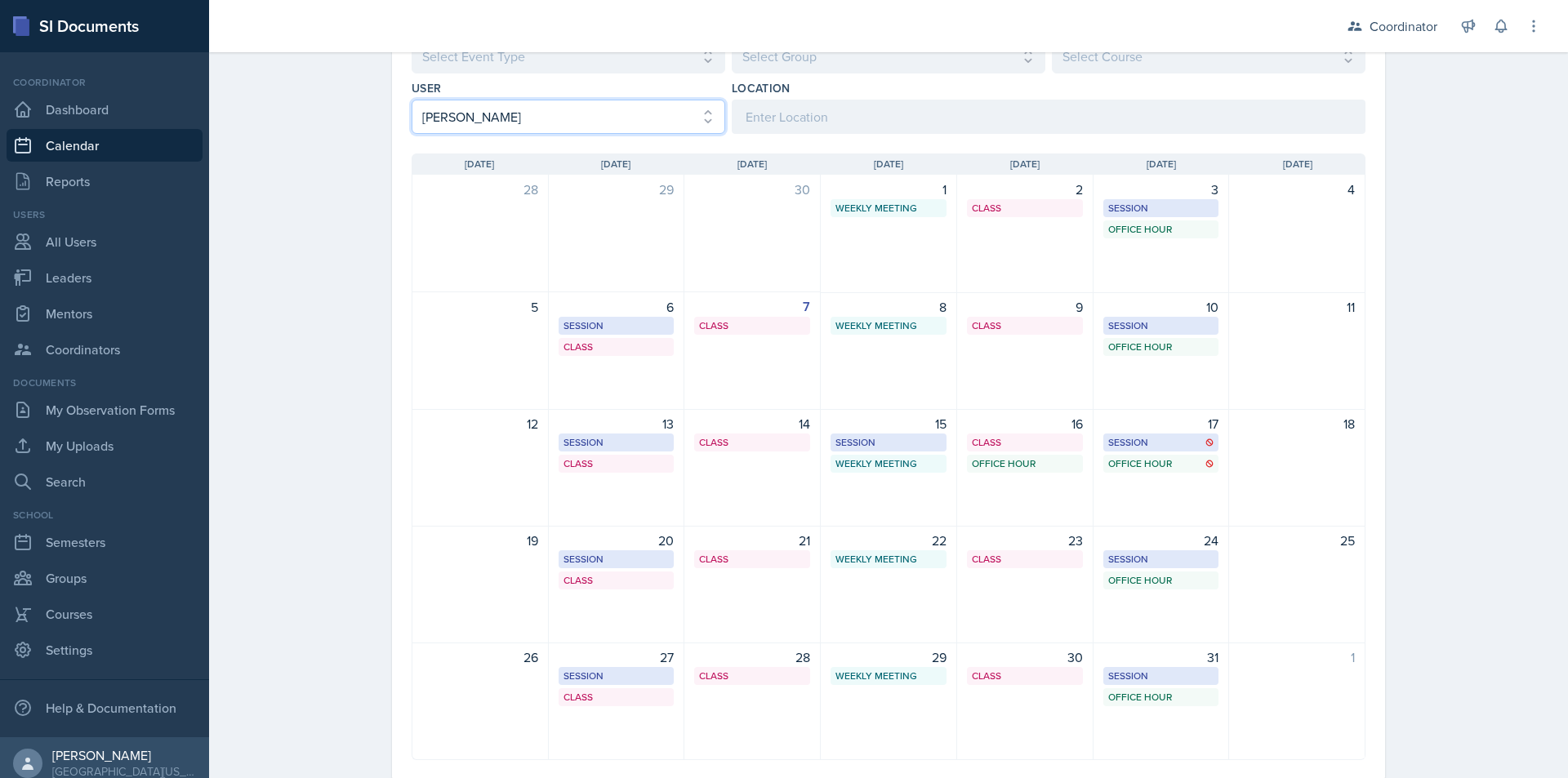
click at [590, 107] on select "Select User All [PERSON_NAME] [PERSON_NAME] [PERSON_NAME] [PERSON_NAME] [PERSON…" at bounding box center [568, 117] width 314 height 34
click at [412, 100] on select "Select User All [PERSON_NAME] [PERSON_NAME] [PERSON_NAME] [PERSON_NAME] [PERSON…" at bounding box center [568, 117] width 314 height 34
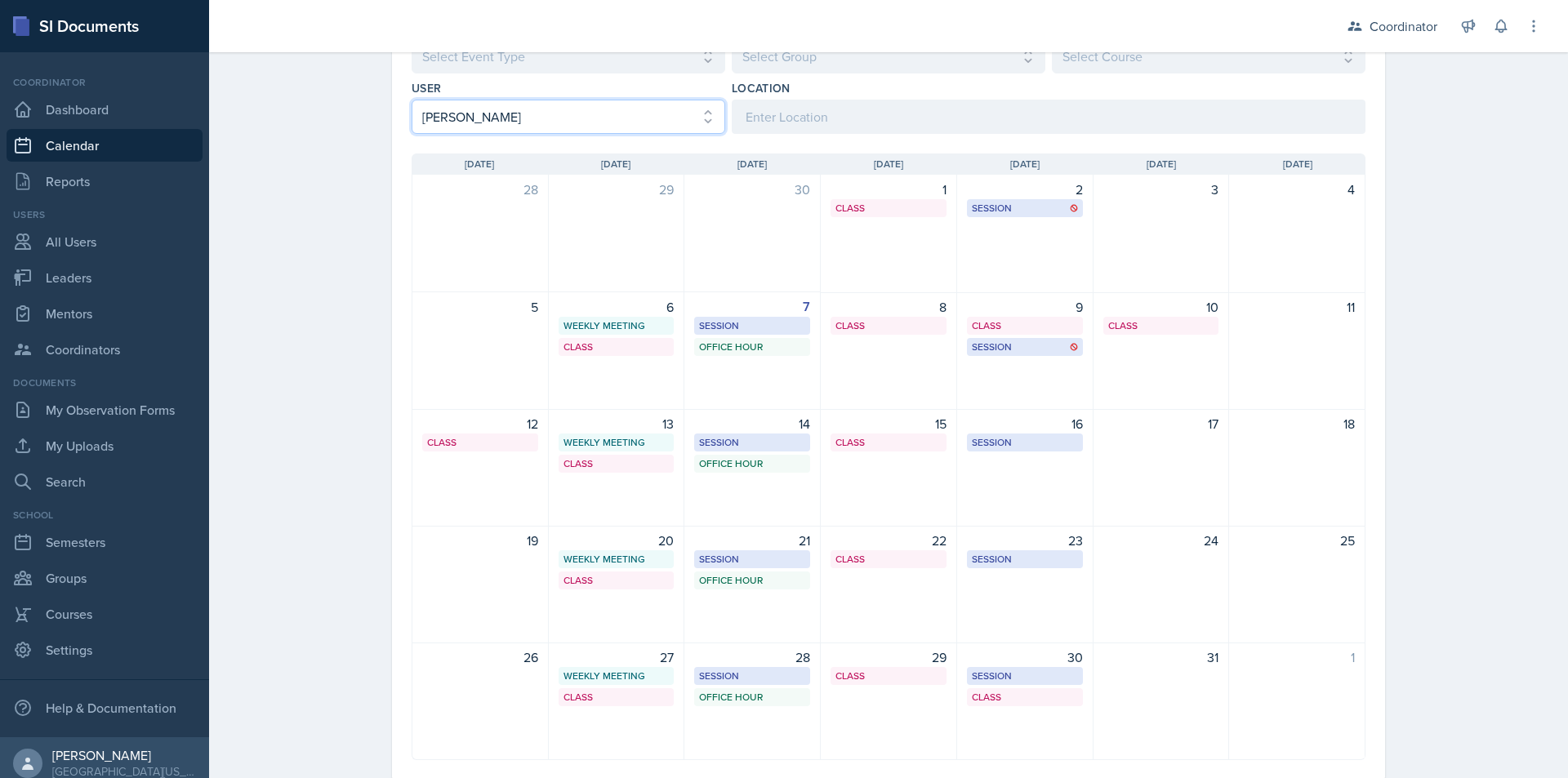
click at [465, 112] on select "Select User All [PERSON_NAME] [PERSON_NAME] [PERSON_NAME] [PERSON_NAME] [PERSON…" at bounding box center [568, 117] width 314 height 34
click at [412, 100] on select "Select User All [PERSON_NAME] [PERSON_NAME] [PERSON_NAME] [PERSON_NAME] [PERSON…" at bounding box center [568, 117] width 314 height 34
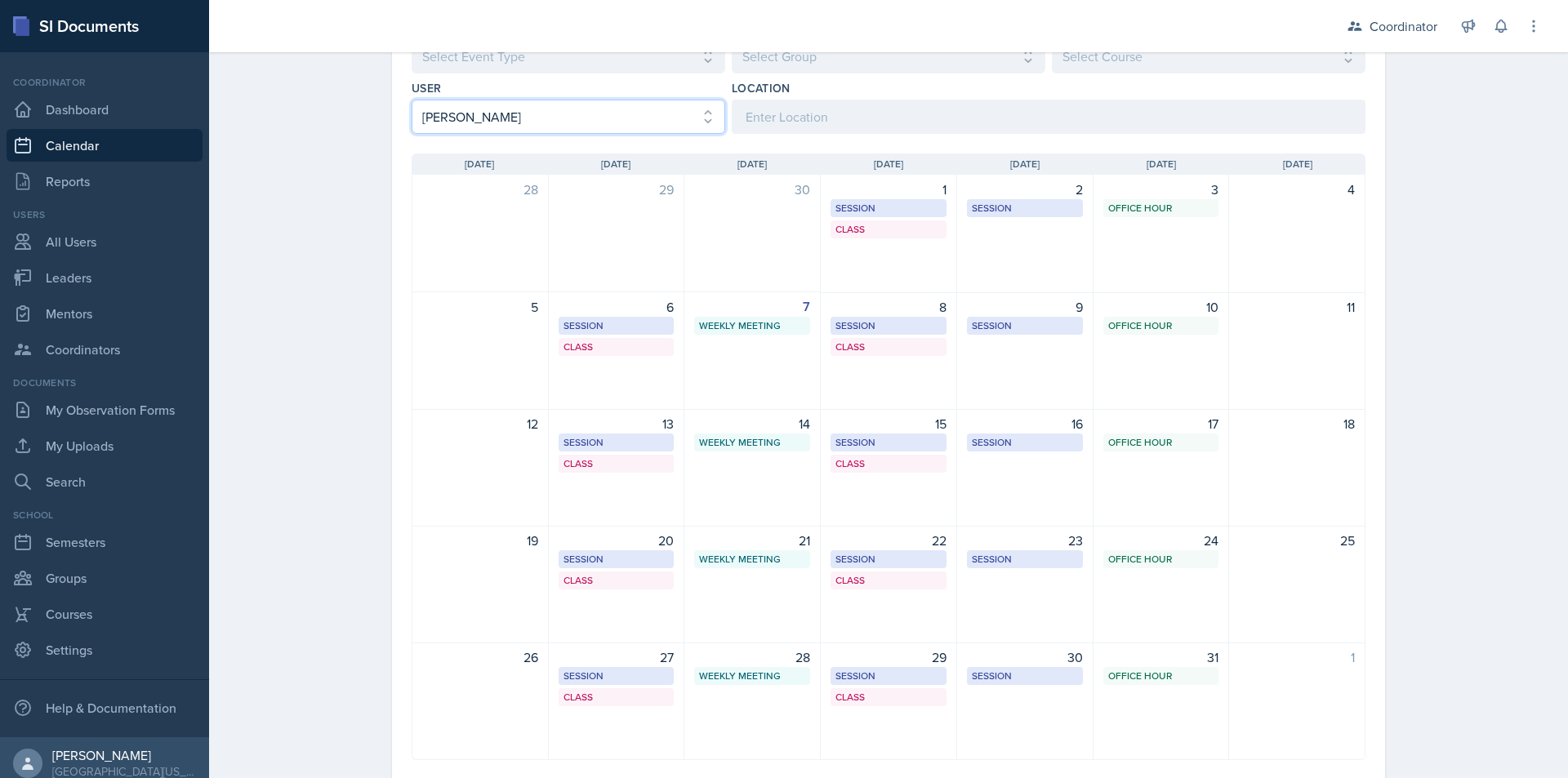
click at [476, 114] on select "Select User All [PERSON_NAME] [PERSON_NAME] [PERSON_NAME] [PERSON_NAME] [PERSON…" at bounding box center [568, 117] width 314 height 34
click at [412, 100] on select "Select User All [PERSON_NAME] [PERSON_NAME] [PERSON_NAME] [PERSON_NAME] [PERSON…" at bounding box center [568, 117] width 314 height 34
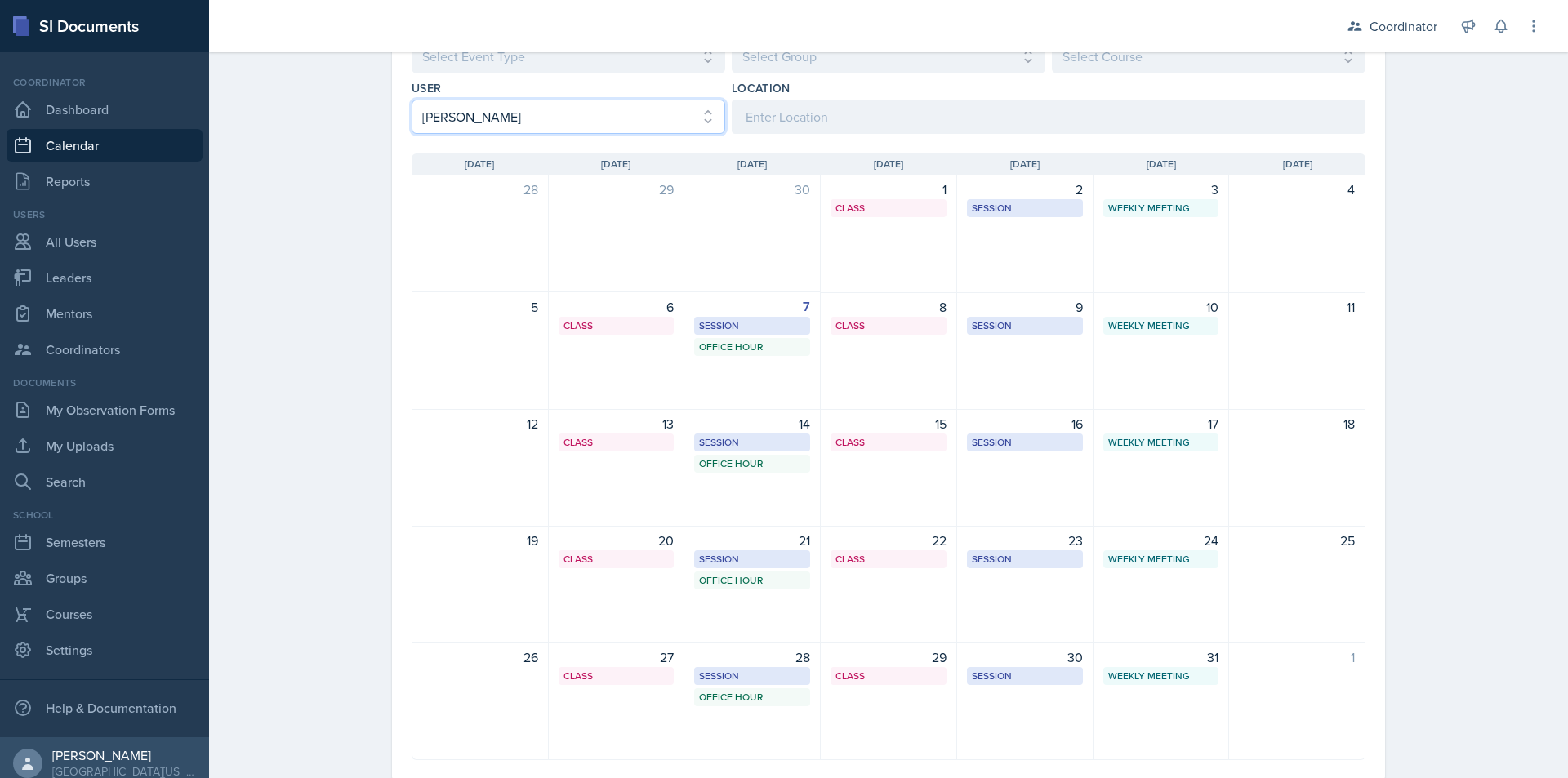
click at [575, 121] on select "Select User All [PERSON_NAME] [PERSON_NAME] [PERSON_NAME] [PERSON_NAME] [PERSON…" at bounding box center [568, 117] width 314 height 34
select select "82ee200e-ac30-4ca1-a6f6-313a71581a72"
click at [412, 100] on select "Select User All [PERSON_NAME] [PERSON_NAME] [PERSON_NAME] [PERSON_NAME] [PERSON…" at bounding box center [568, 117] width 314 height 34
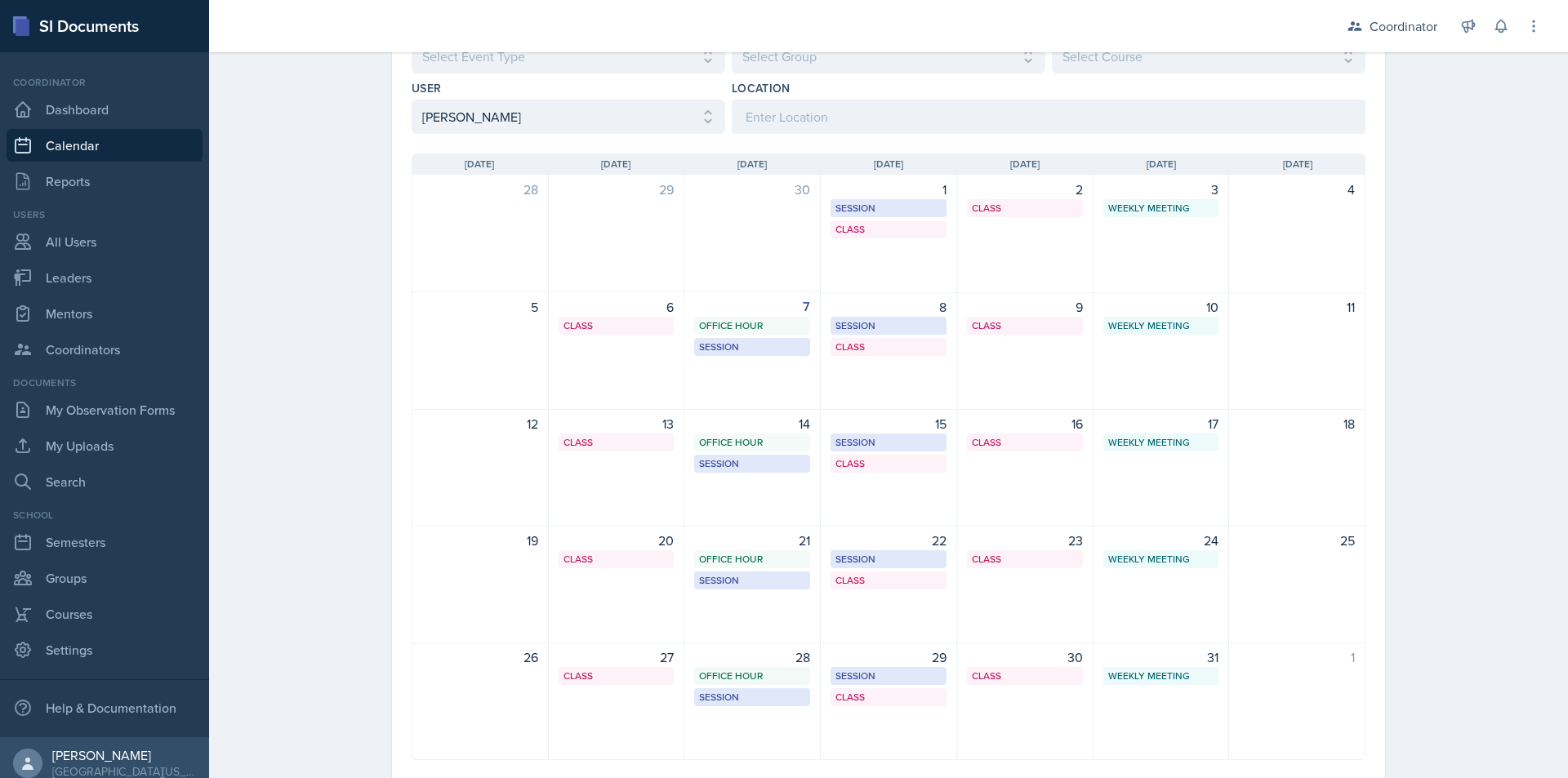
click at [366, 184] on div "[DATE] [DATE] Event Type Select Event Type All Admin Office Hour Admin Office H…" at bounding box center [888, 395] width 1046 height 849
